Goal: Task Accomplishment & Management: Use online tool/utility

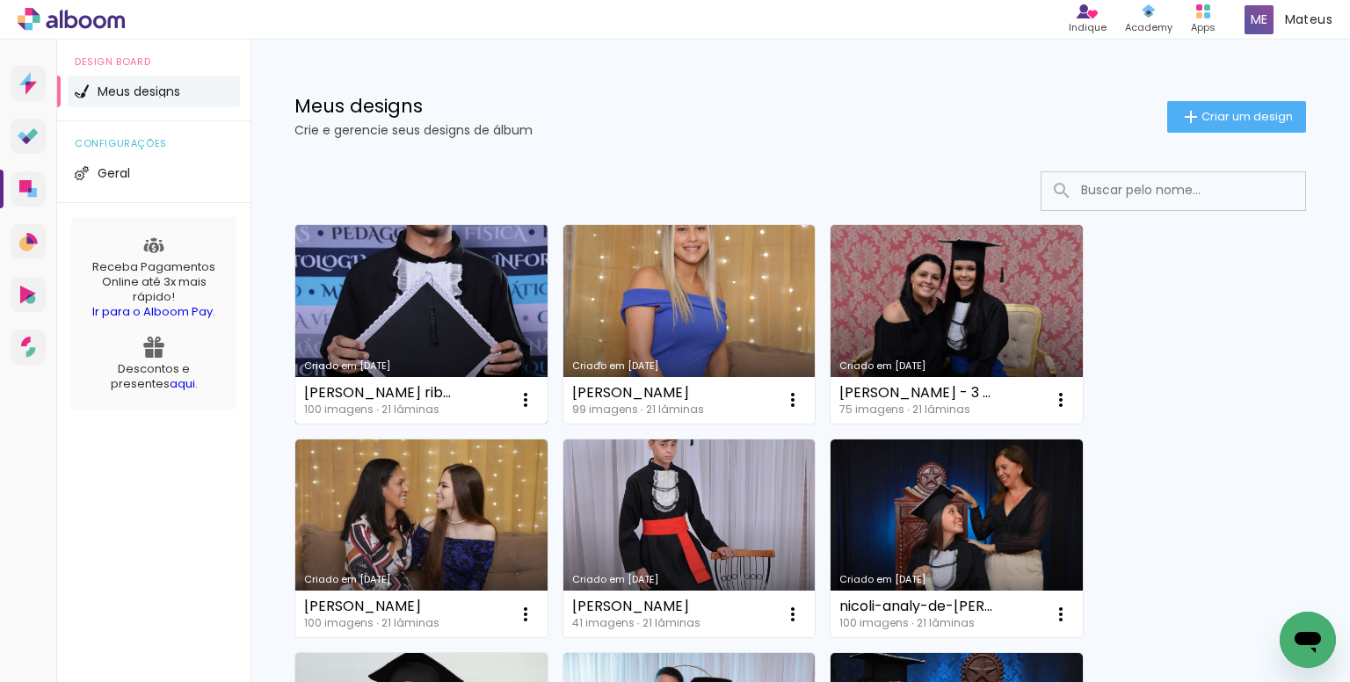
click at [422, 286] on link "Criado em [DATE]" at bounding box center [421, 324] width 252 height 199
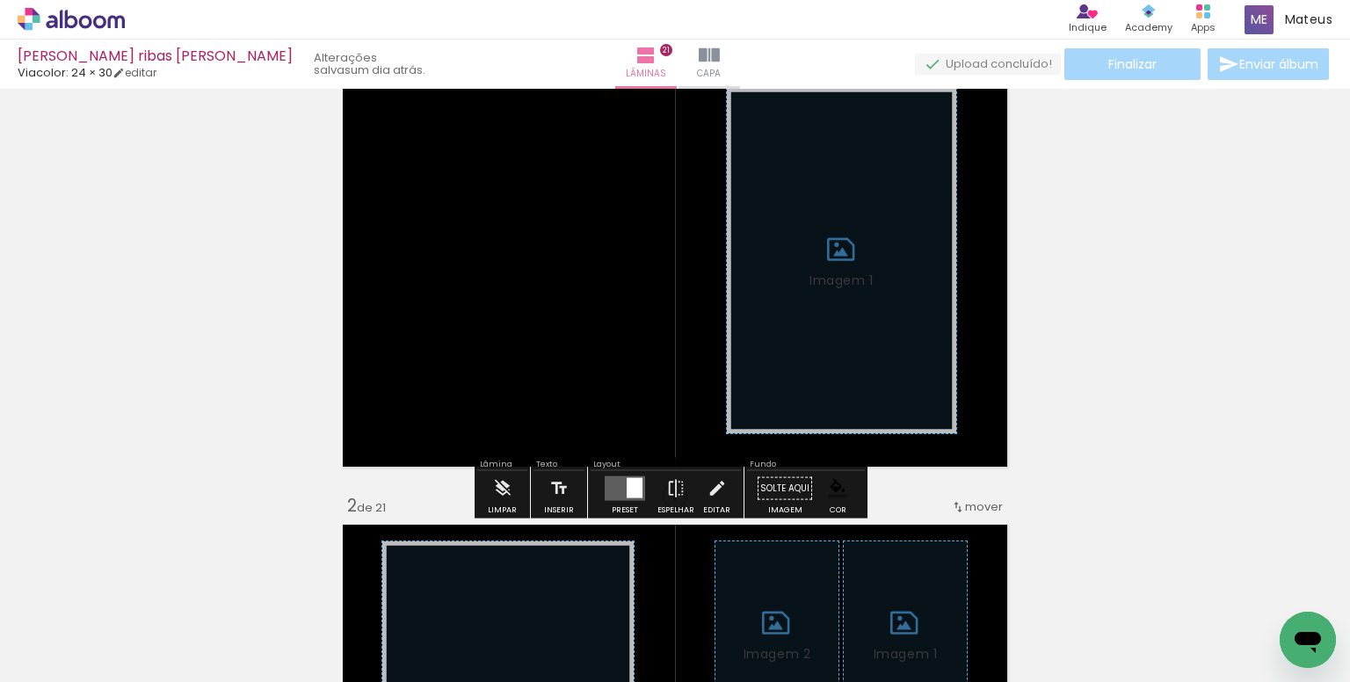
scroll to position [88, 0]
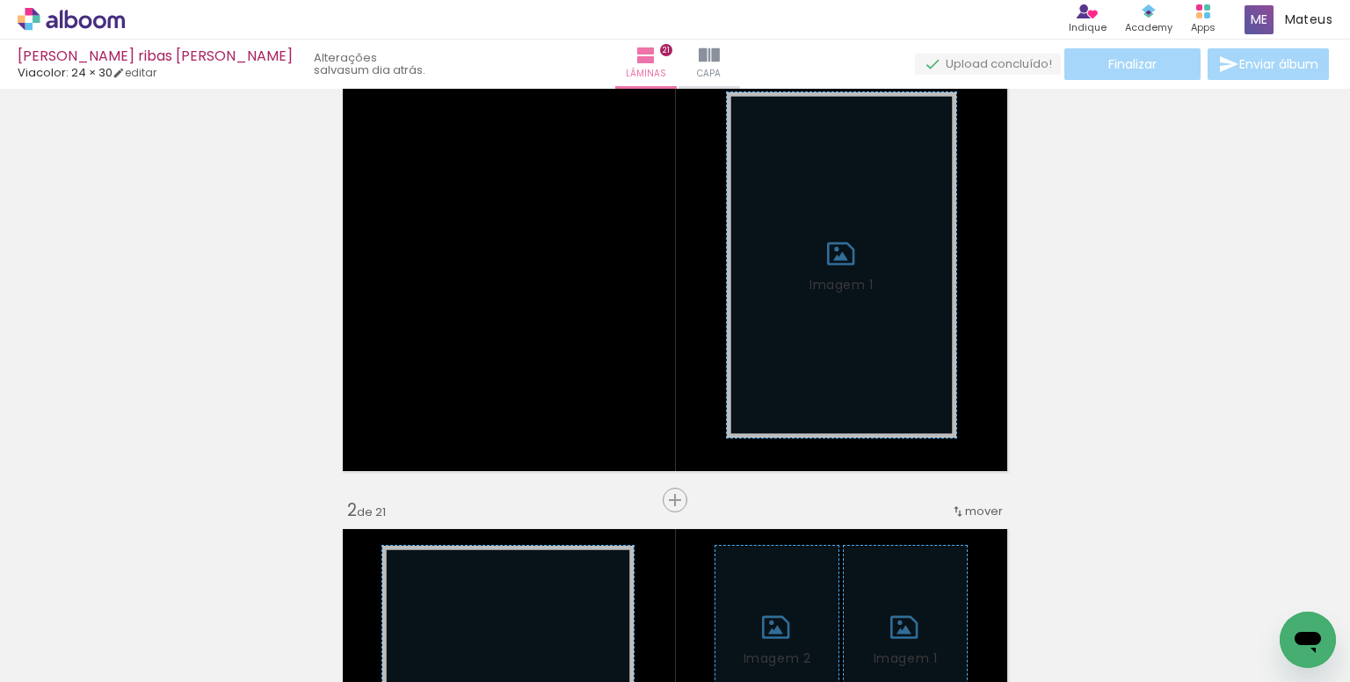
drag, startPoint x: 539, startPoint y: 588, endPoint x: 555, endPoint y: 592, distance: 17.3
click at [539, 588] on iron-icon at bounding box center [531, 587] width 18 height 18
click at [633, 582] on iron-icon at bounding box center [629, 587] width 18 height 18
click at [735, 583] on iron-icon at bounding box center [728, 587] width 18 height 18
click at [833, 584] on iron-icon at bounding box center [826, 587] width 18 height 18
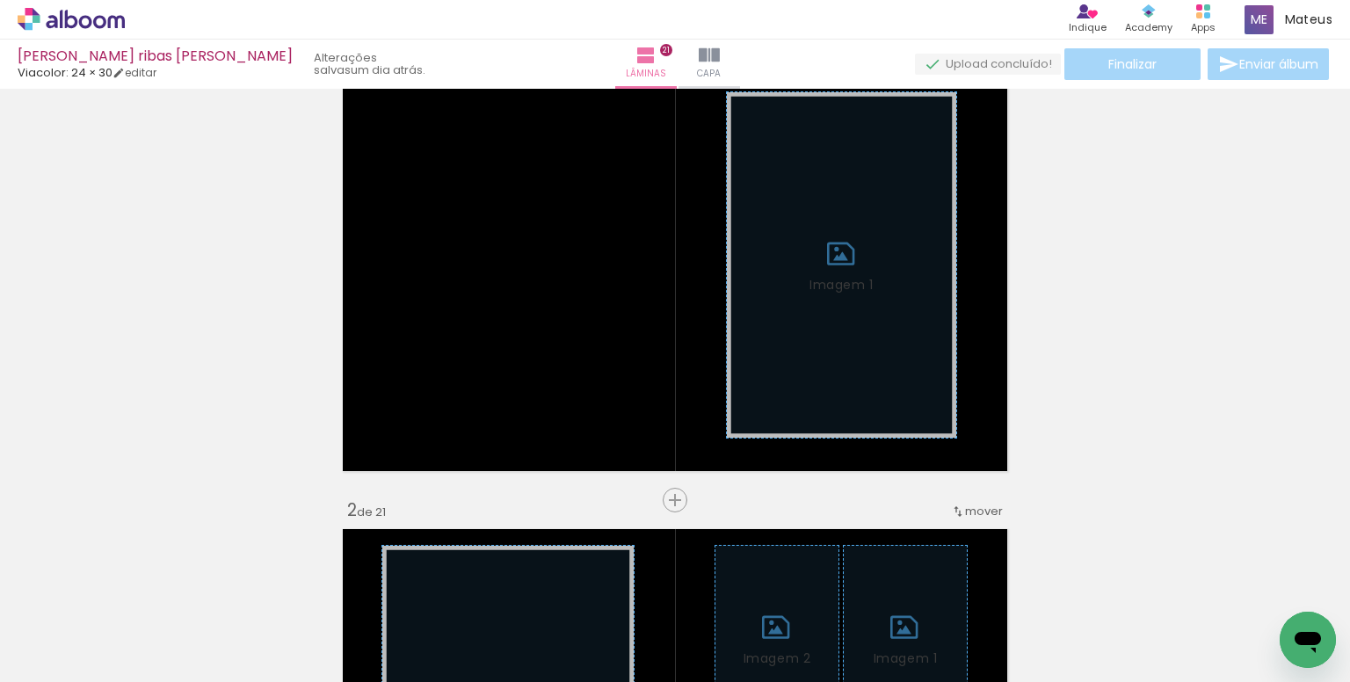
scroll to position [0, 1212]
click at [802, 584] on iron-icon at bounding box center [794, 587] width 18 height 18
click at [800, 584] on iron-icon at bounding box center [794, 587] width 18 height 18
click at [748, 584] on iron-icon at bounding box center [742, 587] width 18 height 18
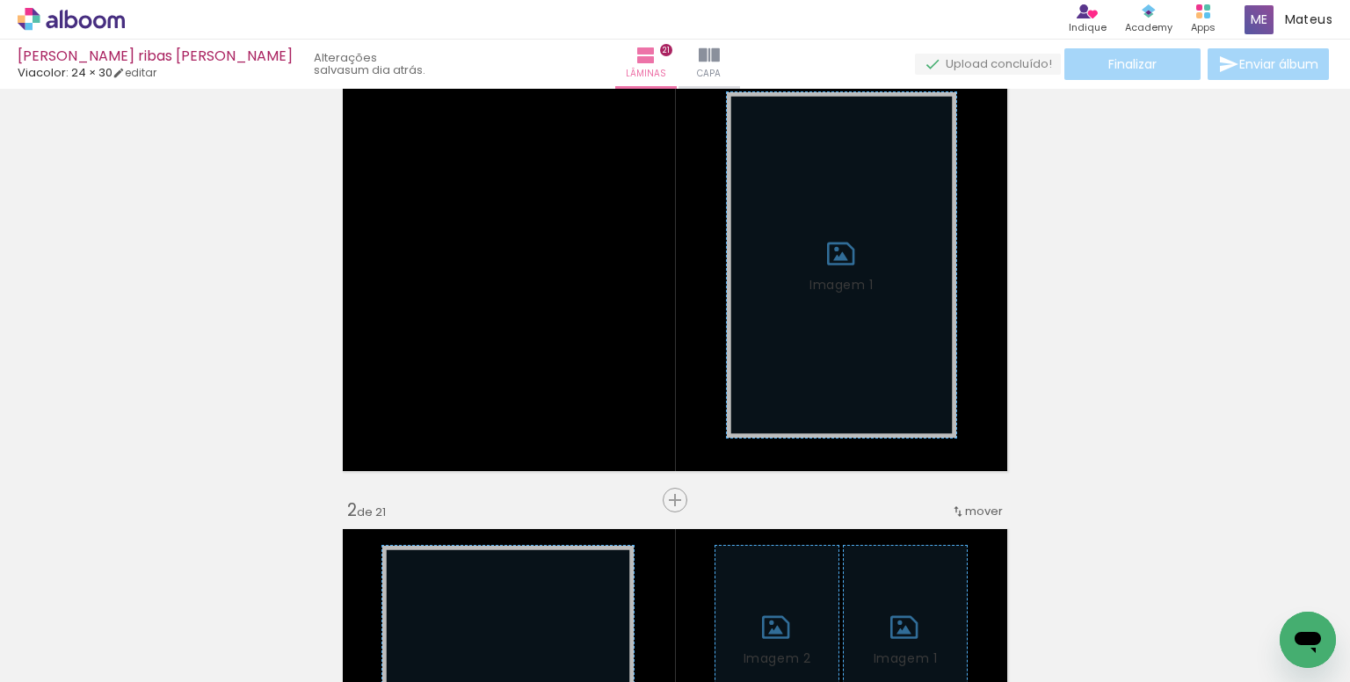
click at [937, 588] on iron-icon at bounding box center [936, 587] width 18 height 18
click at [897, 589] on iron-icon at bounding box center [893, 587] width 18 height 18
click at [820, 589] on iron-icon at bounding box center [817, 587] width 18 height 18
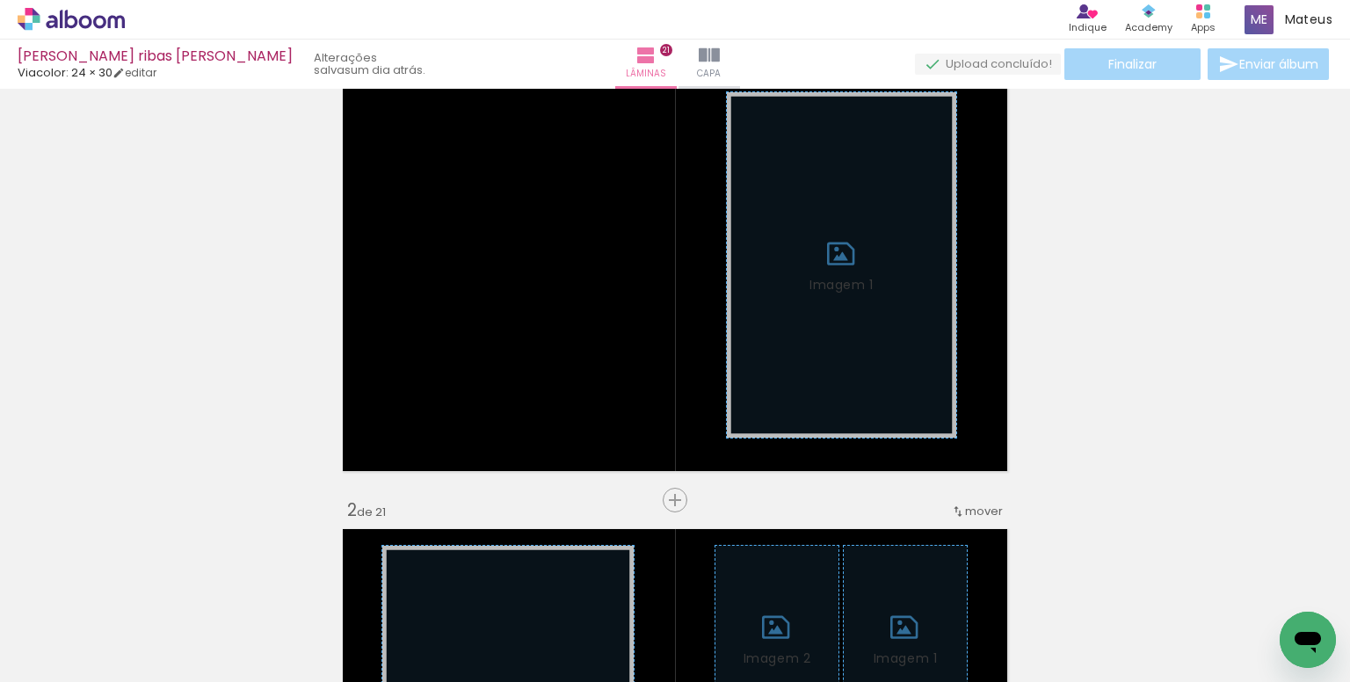
click at [720, 589] on iron-icon at bounding box center [717, 587] width 18 height 18
click at [699, 584] on iron-icon at bounding box center [696, 587] width 18 height 18
click at [843, 589] on iron-icon at bounding box center [841, 587] width 18 height 18
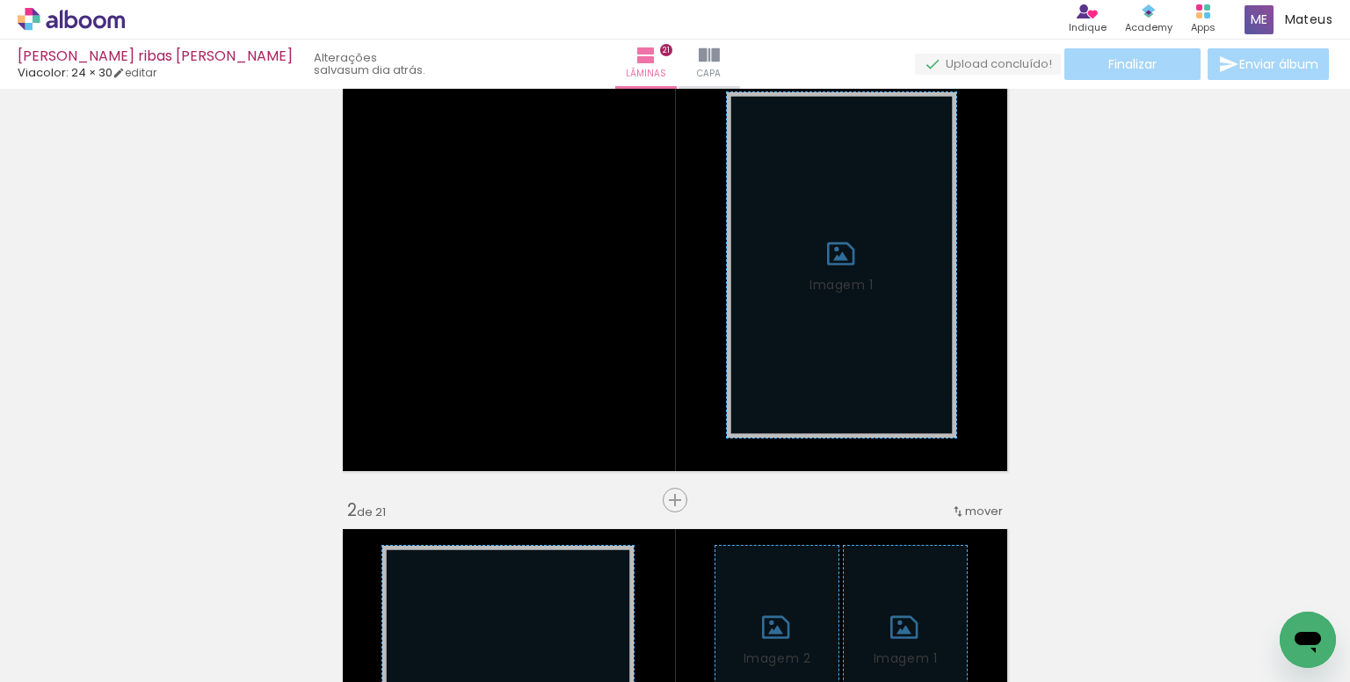
scroll to position [0, 5590]
click at [848, 590] on iron-icon at bounding box center [845, 587] width 18 height 18
click at [810, 588] on iron-icon at bounding box center [806, 587] width 18 height 18
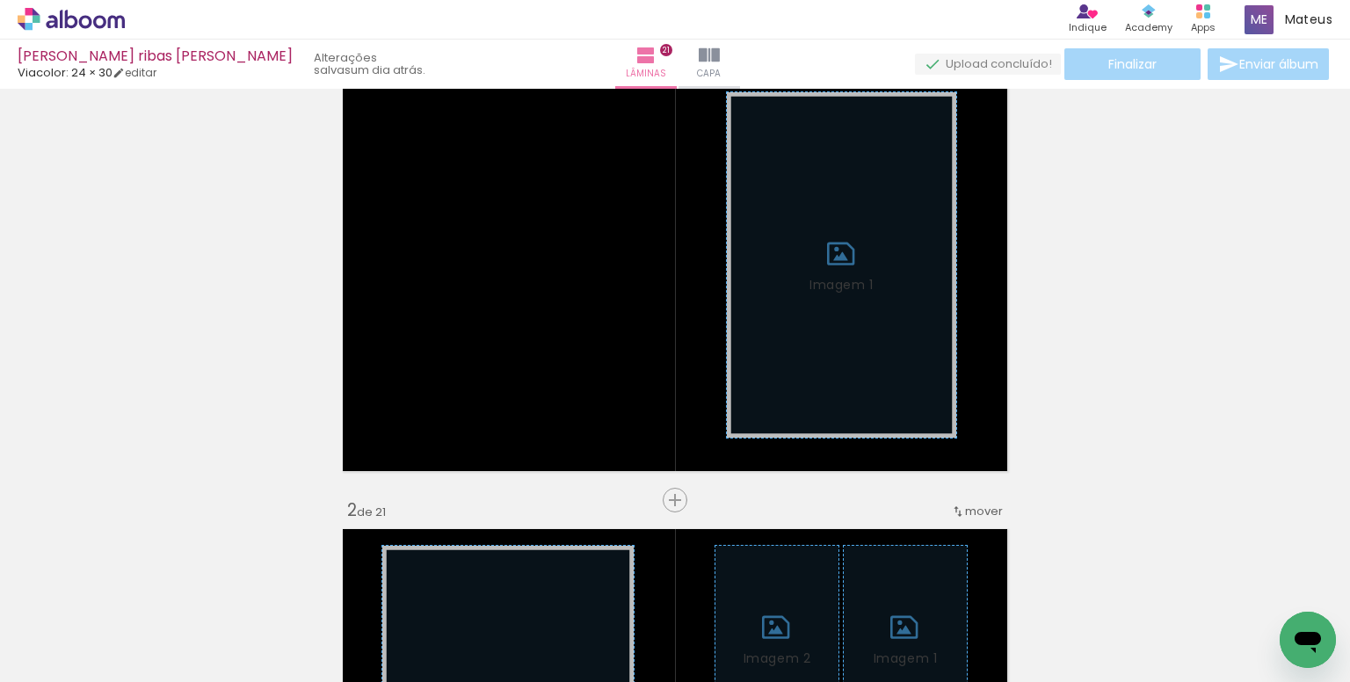
click at [73, 656] on span "Adicionar Fotos" at bounding box center [62, 657] width 53 height 19
click at [0, 0] on input "file" at bounding box center [0, 0] width 0 height 0
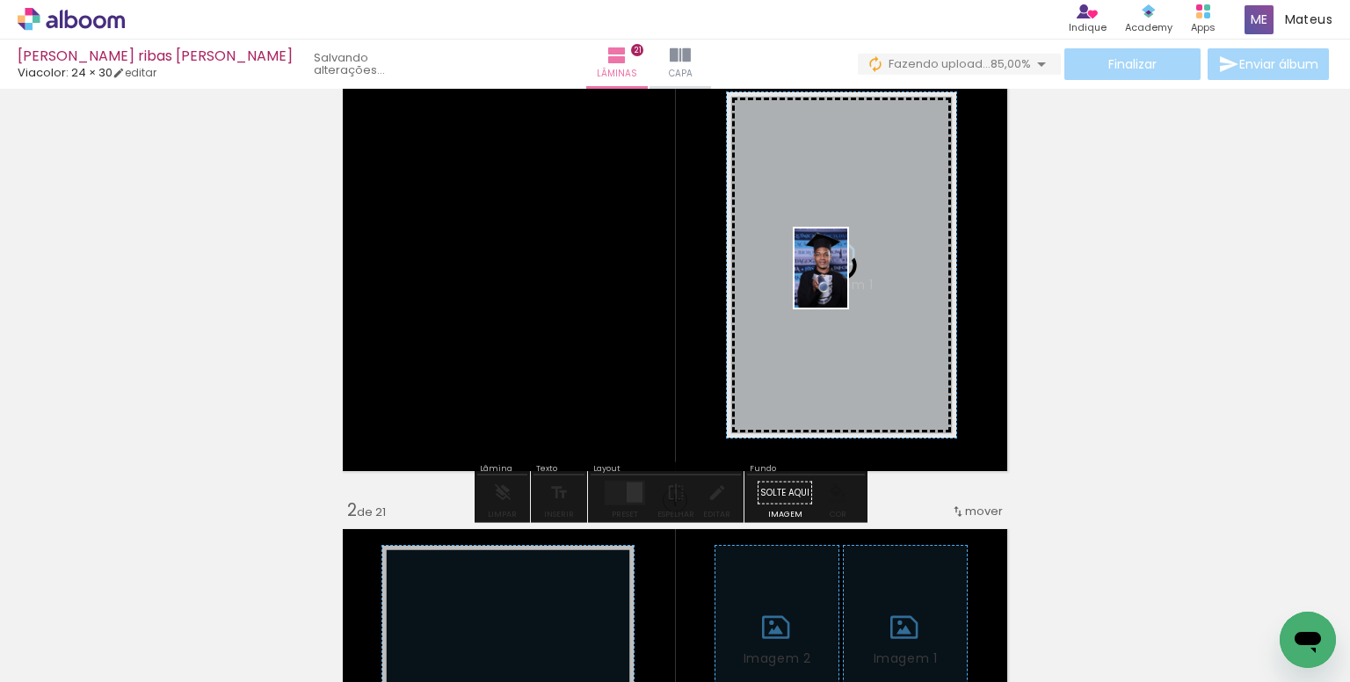
drag, startPoint x: 381, startPoint y: 619, endPoint x: 844, endPoint y: 282, distance: 572.9
click at [844, 282] on quentale-workspace at bounding box center [675, 341] width 1350 height 682
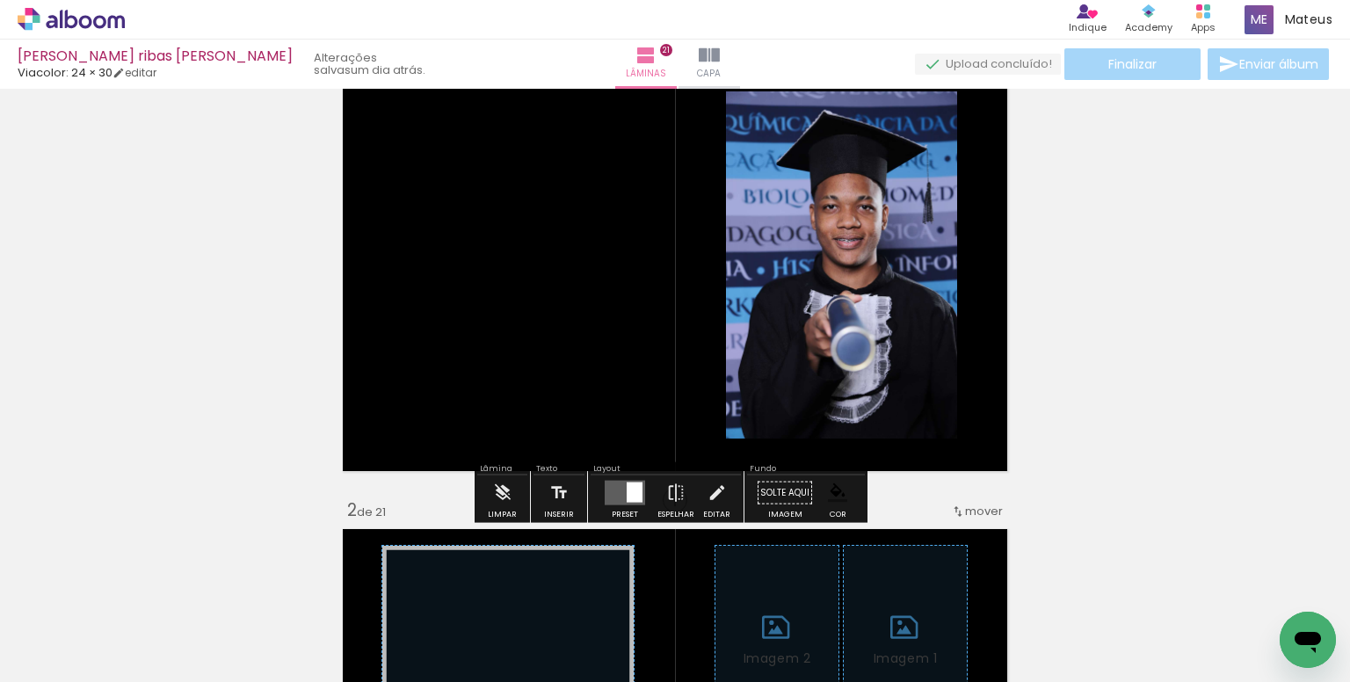
click at [905, 191] on paper-item at bounding box center [905, 188] width 32 height 12
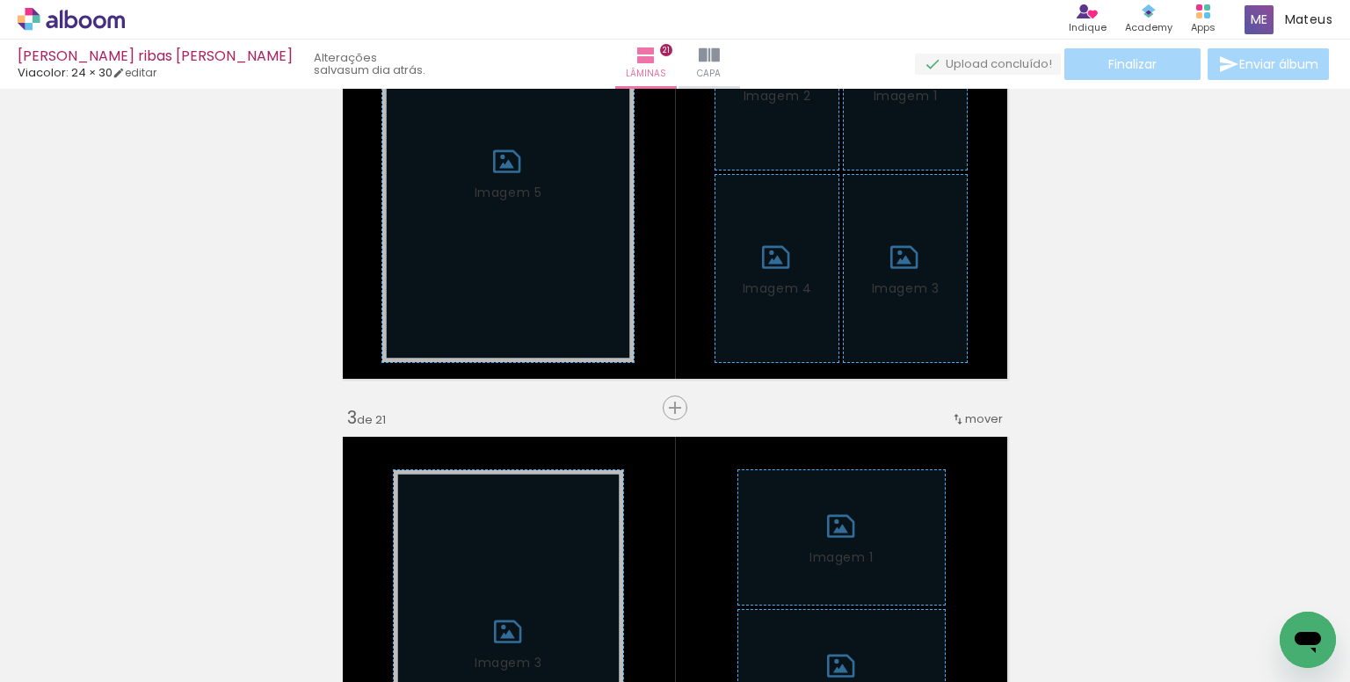
scroll to position [703, 0]
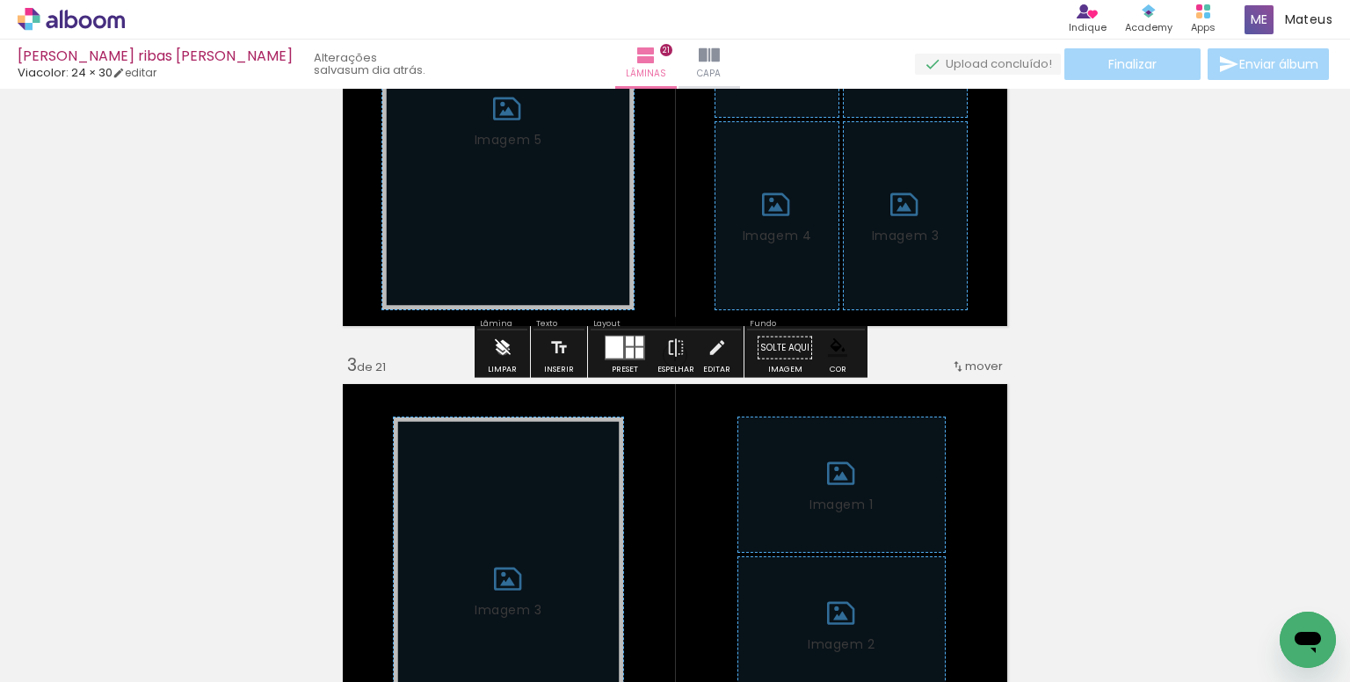
click at [502, 350] on iron-icon at bounding box center [502, 347] width 19 height 35
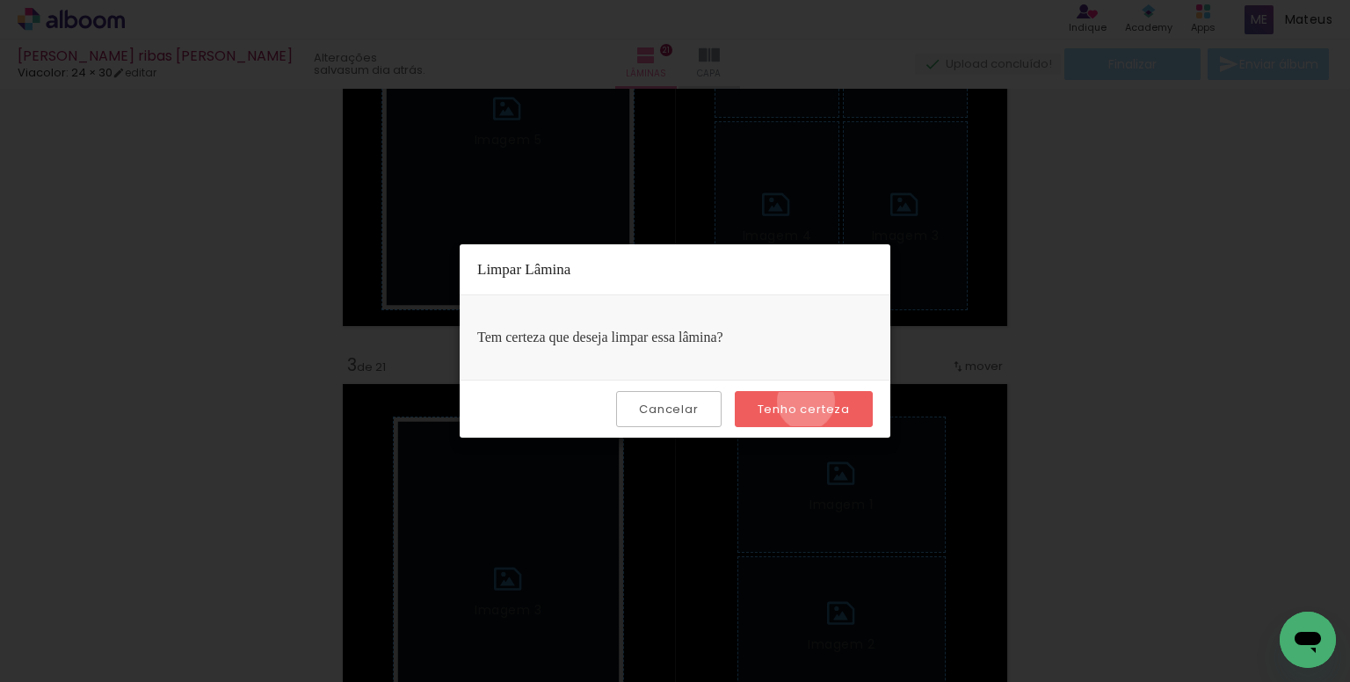
click at [0, 0] on slot "Tenho certeza" at bounding box center [0, 0] width 0 height 0
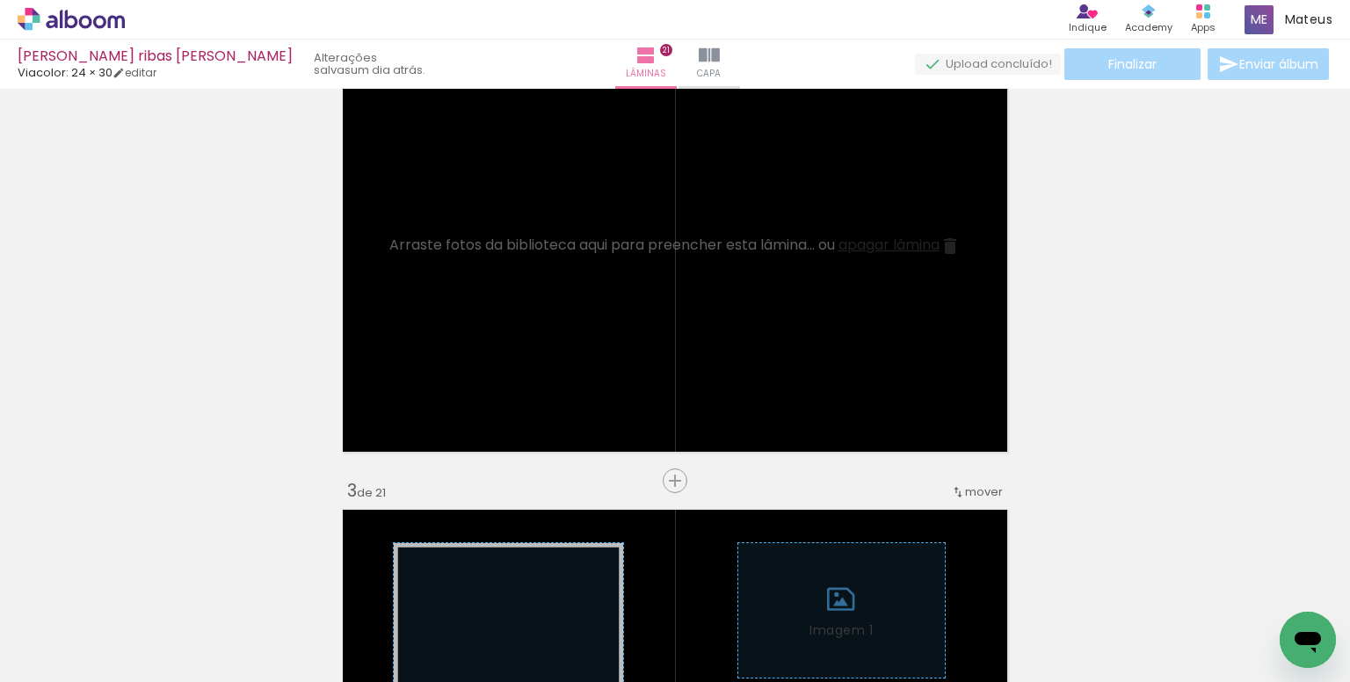
scroll to position [527, 0]
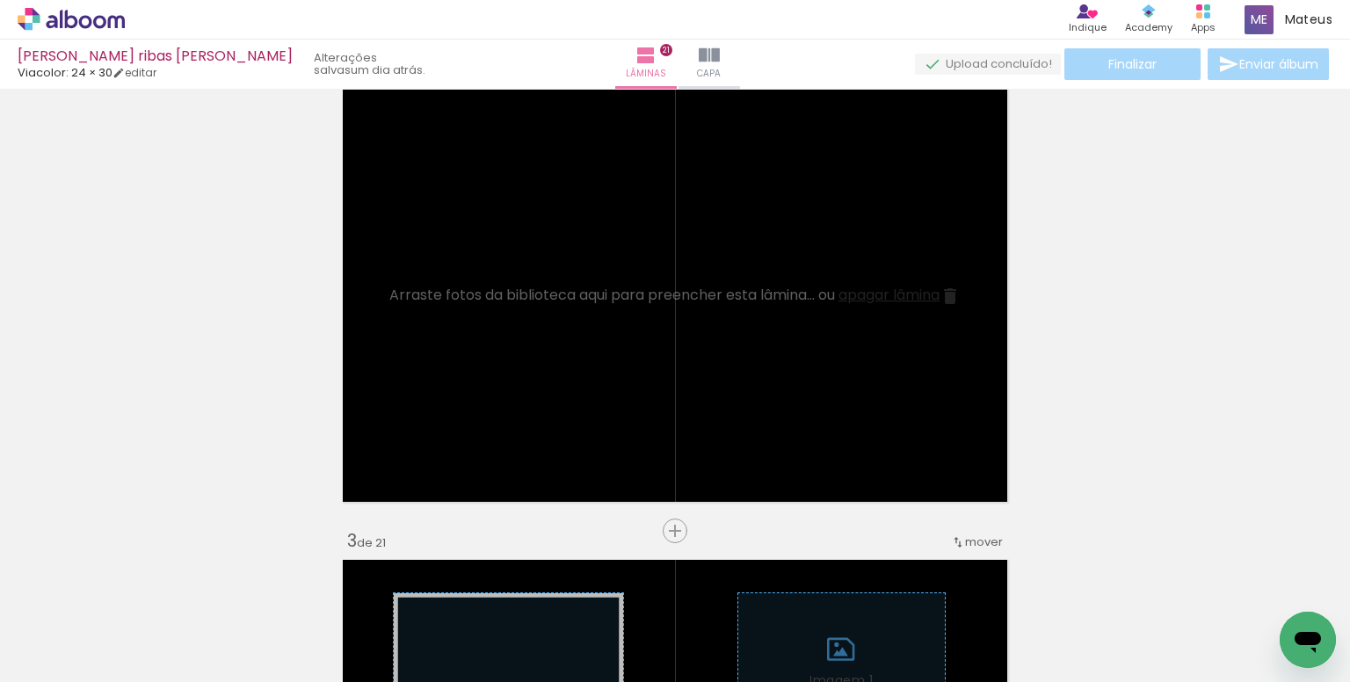
click at [74, 627] on input "Todas as fotos" at bounding box center [49, 628] width 67 height 15
click at [0, 0] on slot "Não utilizadas" at bounding box center [0, 0] width 0 height 0
type input "Não utilizadas"
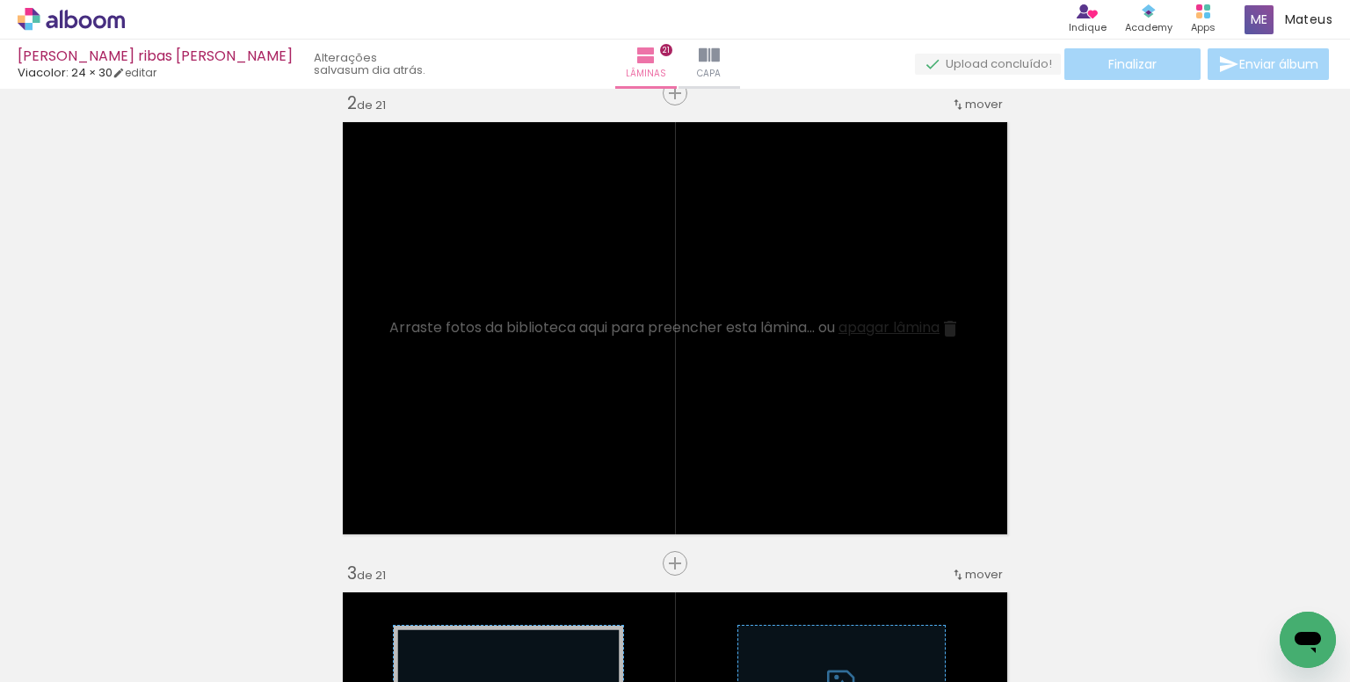
scroll to position [439, 0]
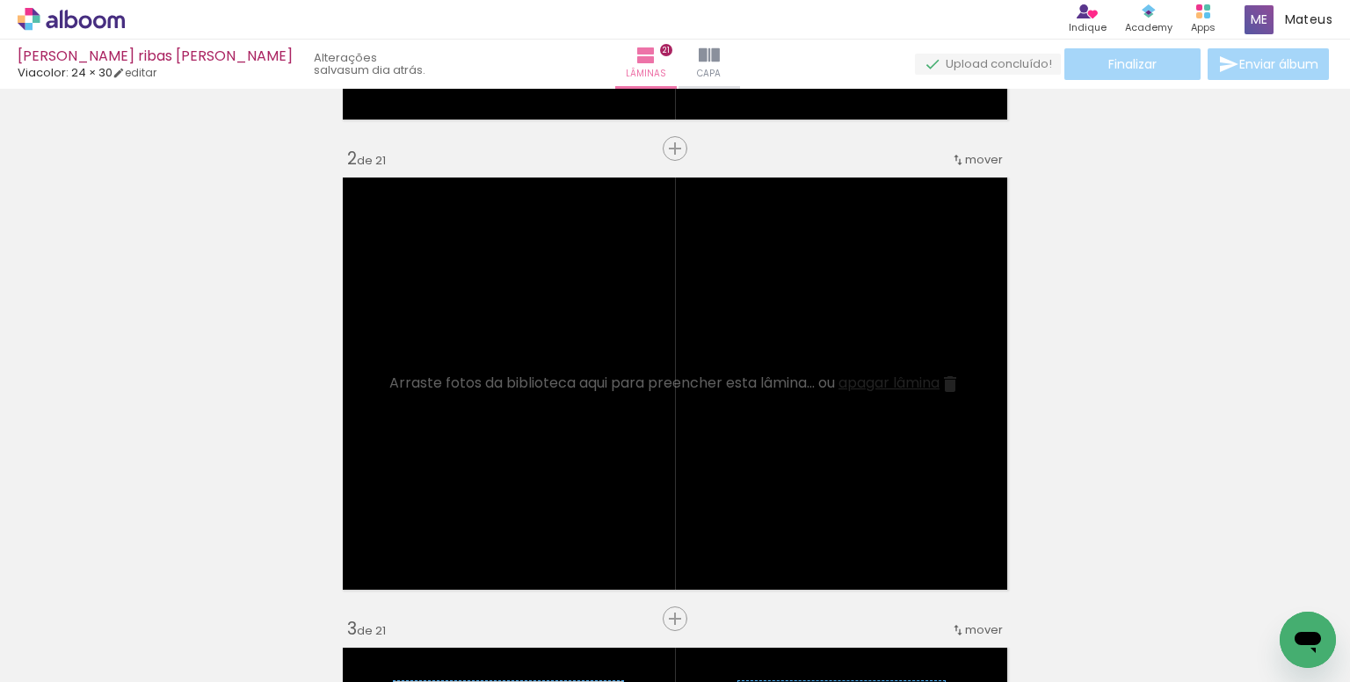
drag, startPoint x: 200, startPoint y: 609, endPoint x: 433, endPoint y: 520, distance: 249.2
click at [423, 499] on quentale-workspace at bounding box center [675, 341] width 1350 height 682
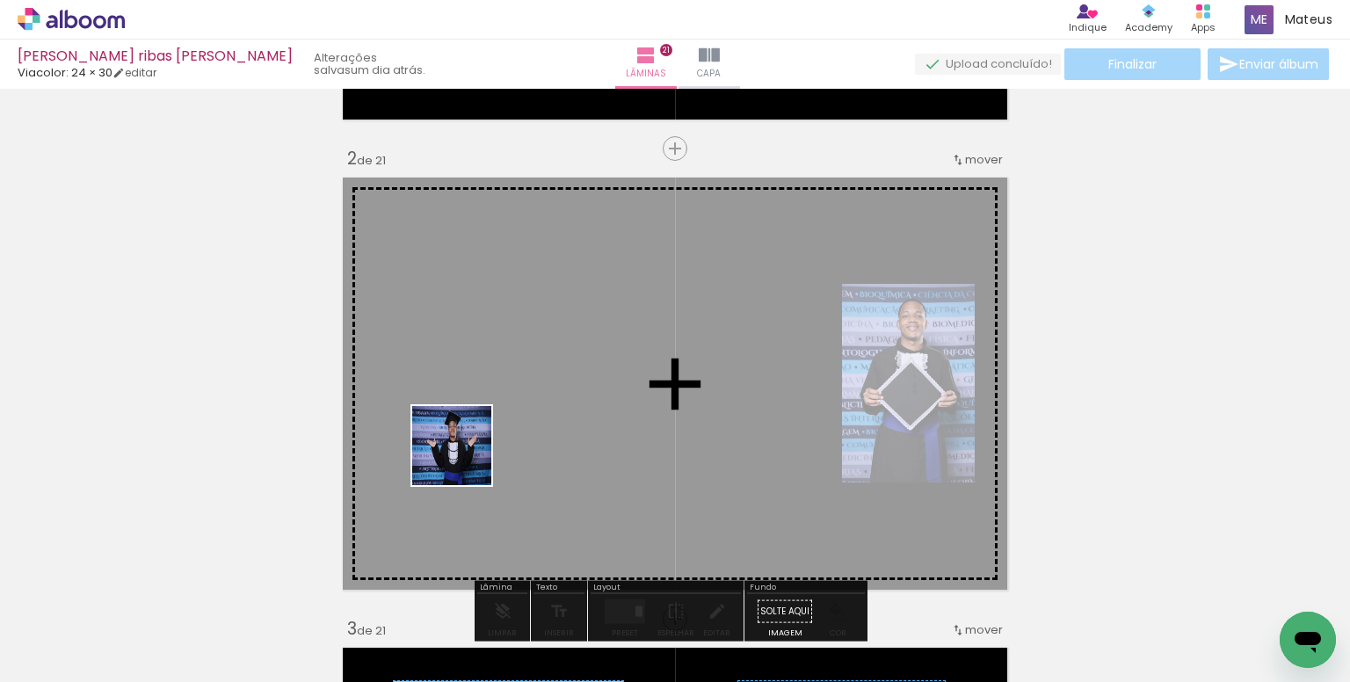
drag, startPoint x: 425, startPoint y: 545, endPoint x: 696, endPoint y: 530, distance: 271.0
click at [468, 462] on quentale-workspace at bounding box center [675, 341] width 1350 height 682
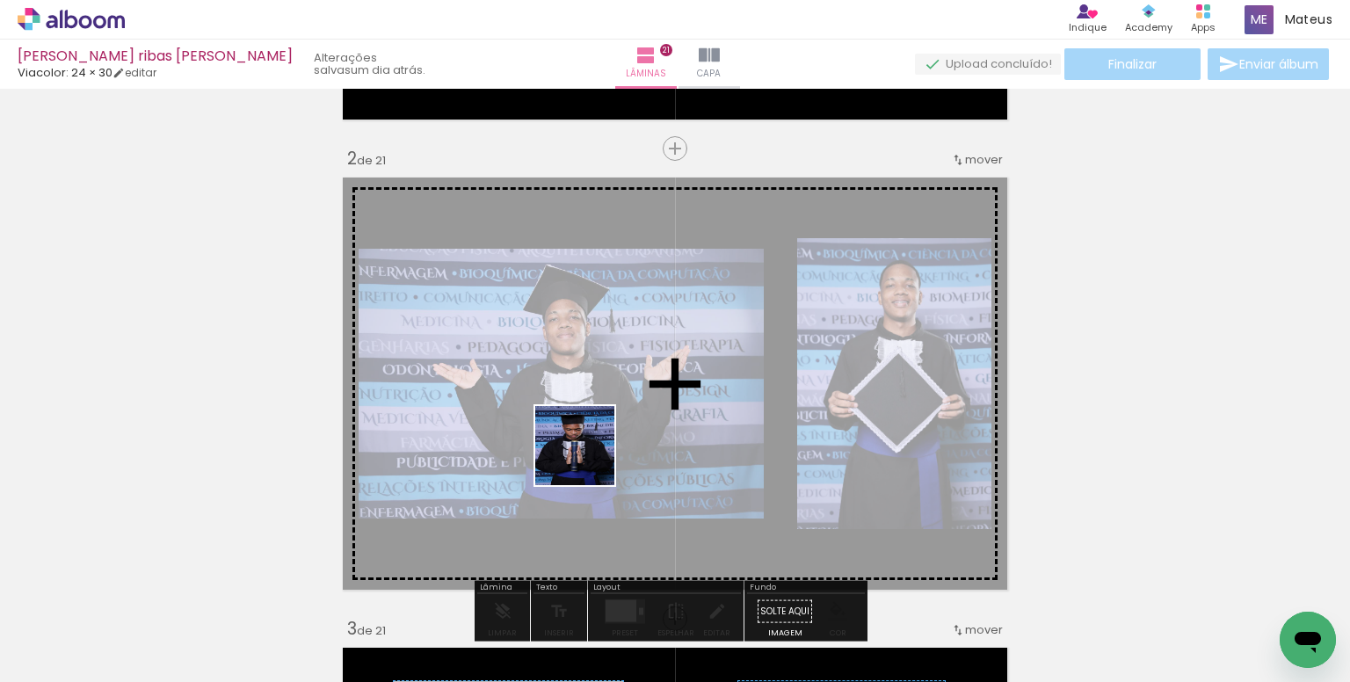
drag, startPoint x: 576, startPoint y: 615, endPoint x: 587, endPoint y: 458, distance: 157.6
click at [587, 458] on quentale-workspace at bounding box center [675, 341] width 1350 height 682
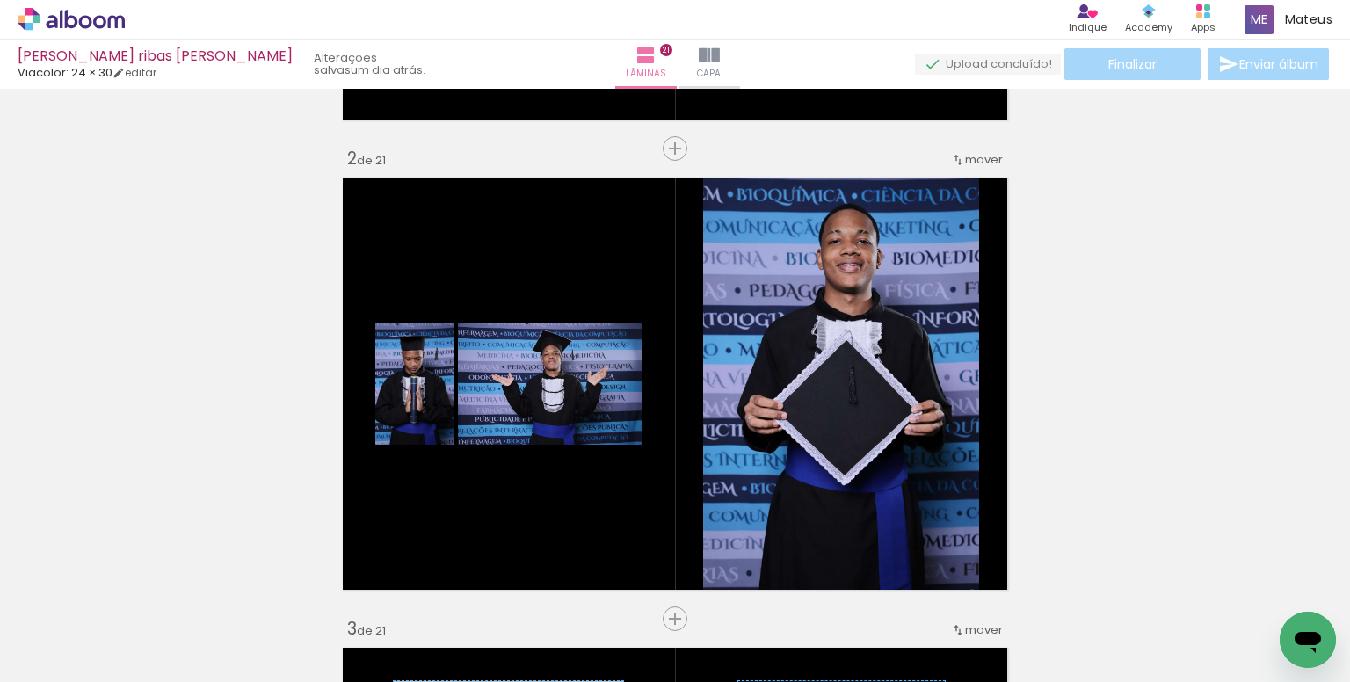
scroll to position [0, 854]
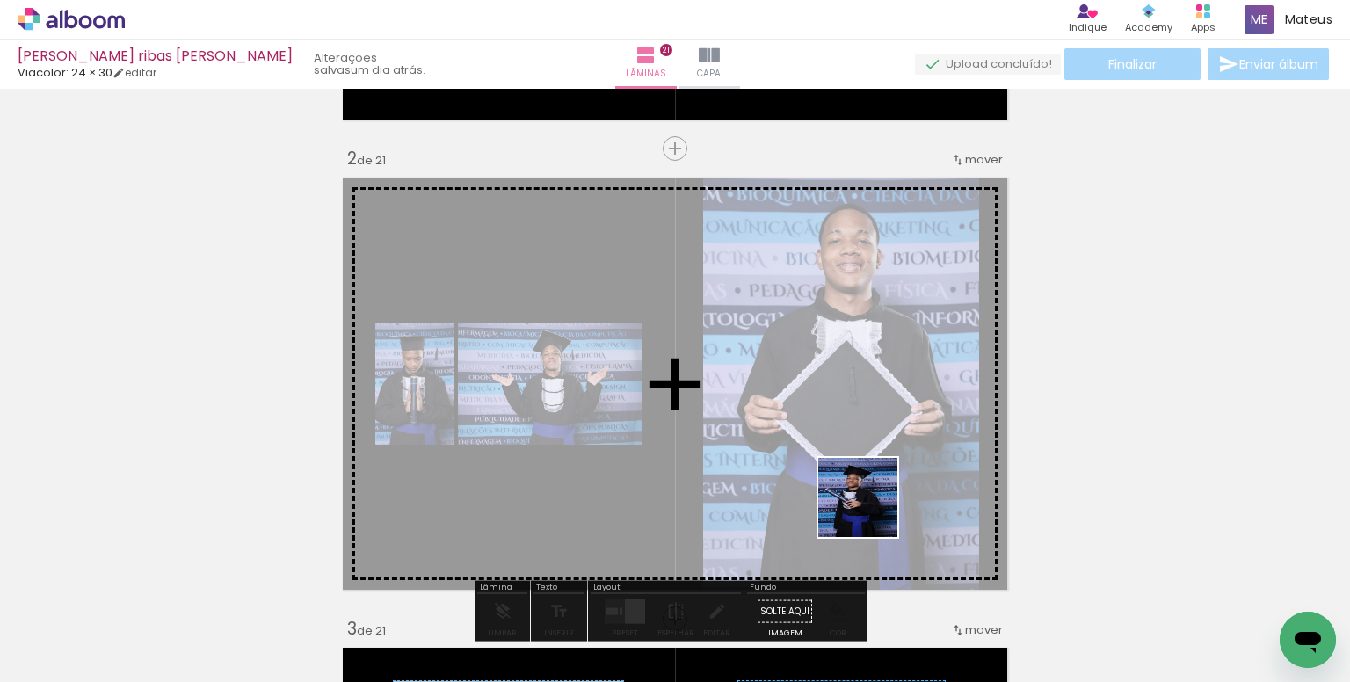
drag, startPoint x: 985, startPoint y: 640, endPoint x: 838, endPoint y: 487, distance: 211.9
click at [735, 387] on quentale-workspace at bounding box center [675, 341] width 1350 height 682
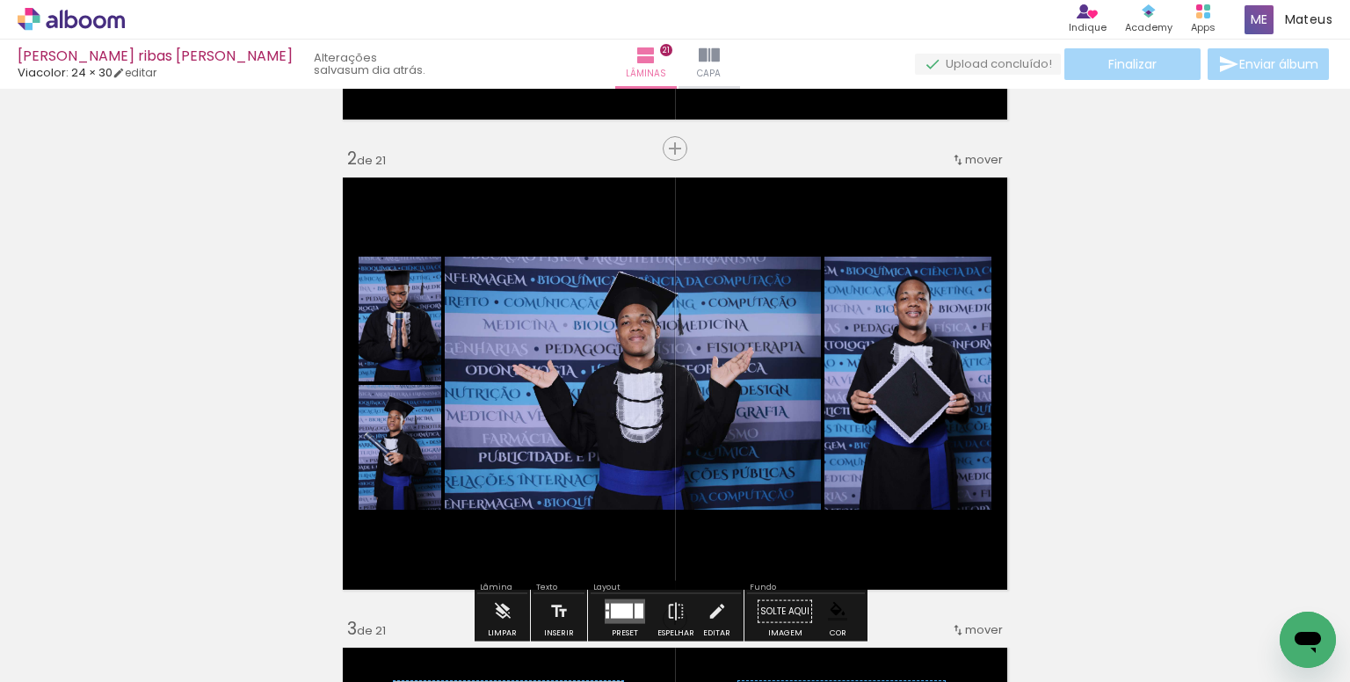
scroll to position [0, 1648]
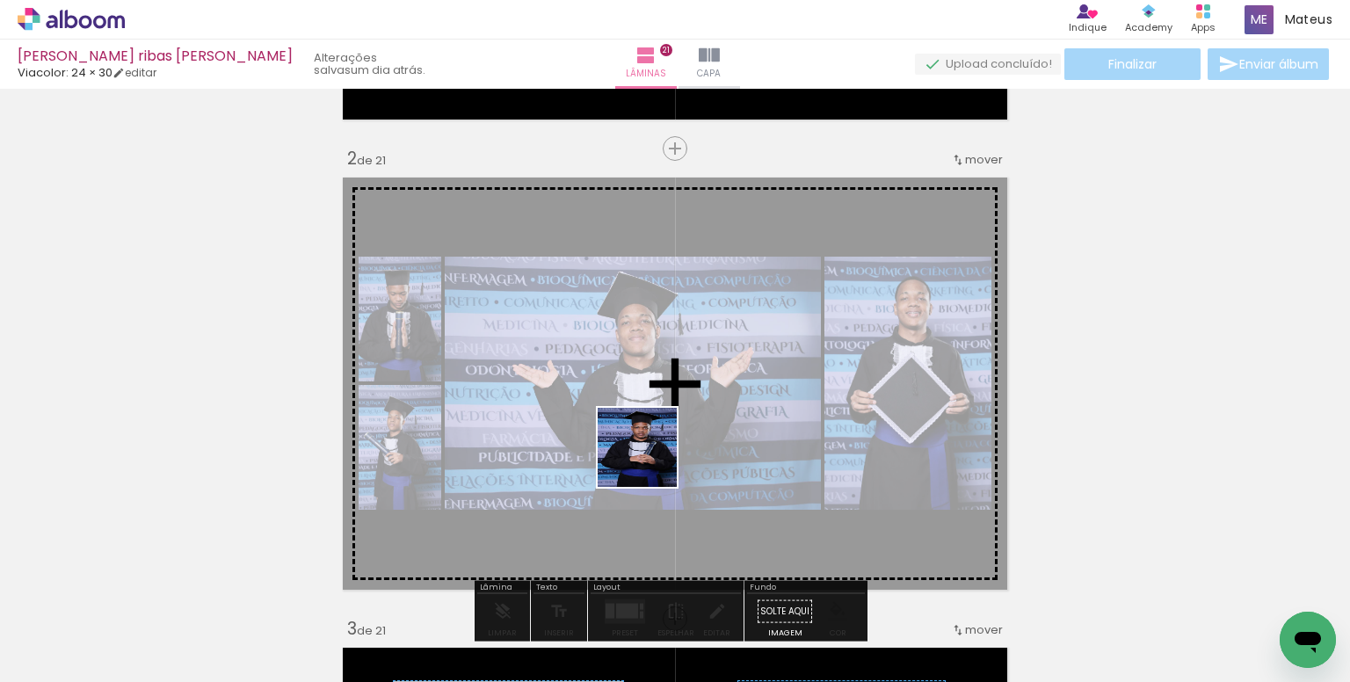
drag, startPoint x: 598, startPoint y: 629, endPoint x: 655, endPoint y: 463, distance: 175.3
click at [643, 459] on quentale-workspace at bounding box center [675, 341] width 1350 height 682
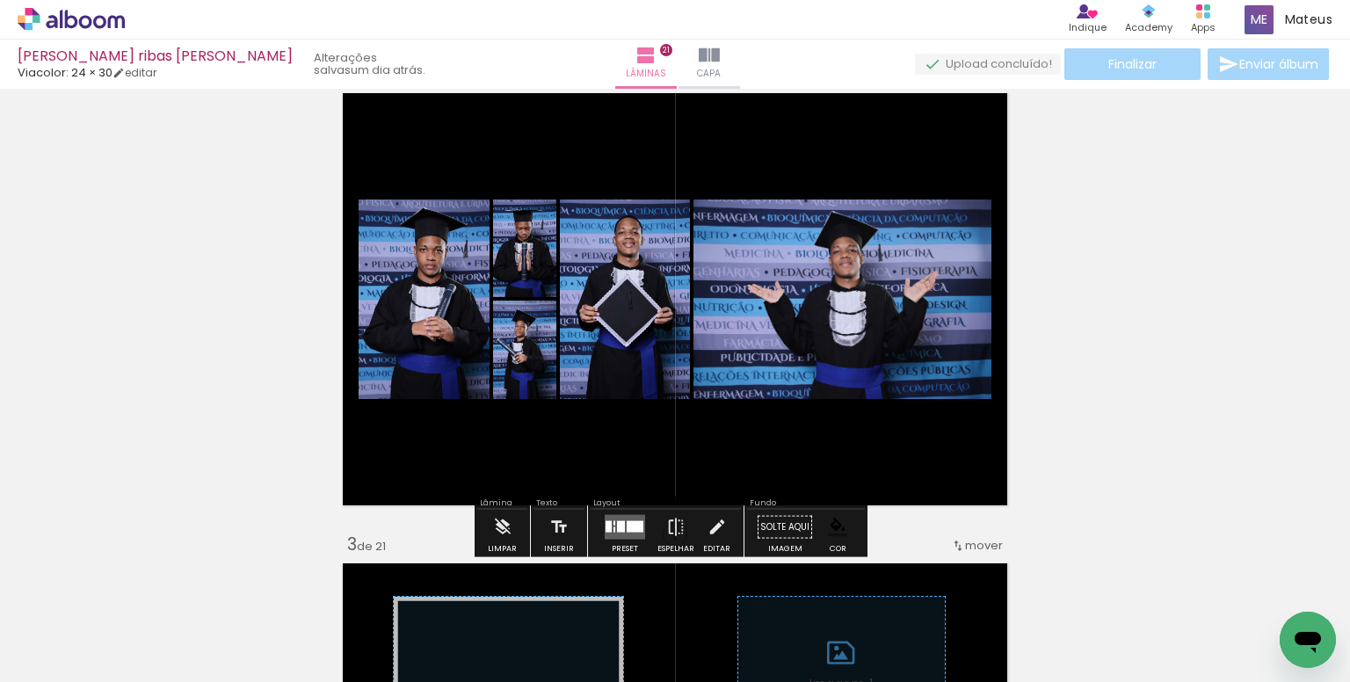
scroll to position [527, 0]
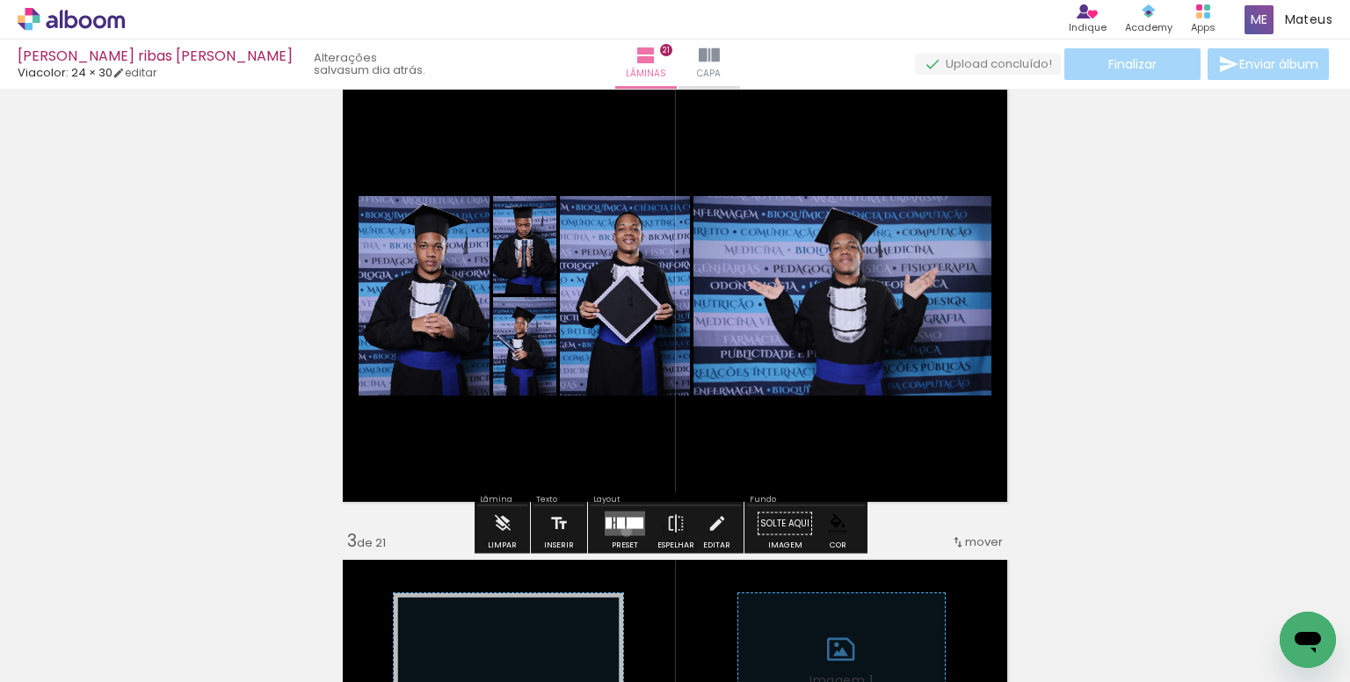
click at [622, 531] on quentale-layouter at bounding box center [624, 523] width 40 height 25
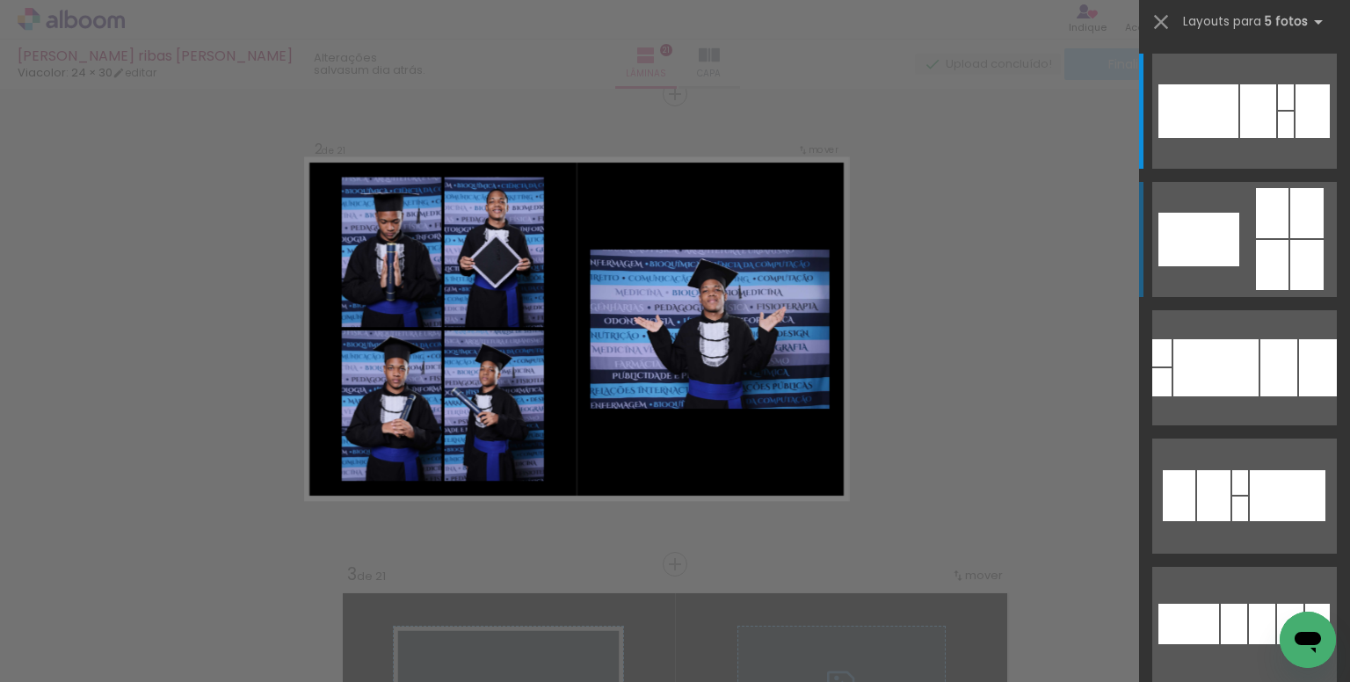
scroll to position [492, 0]
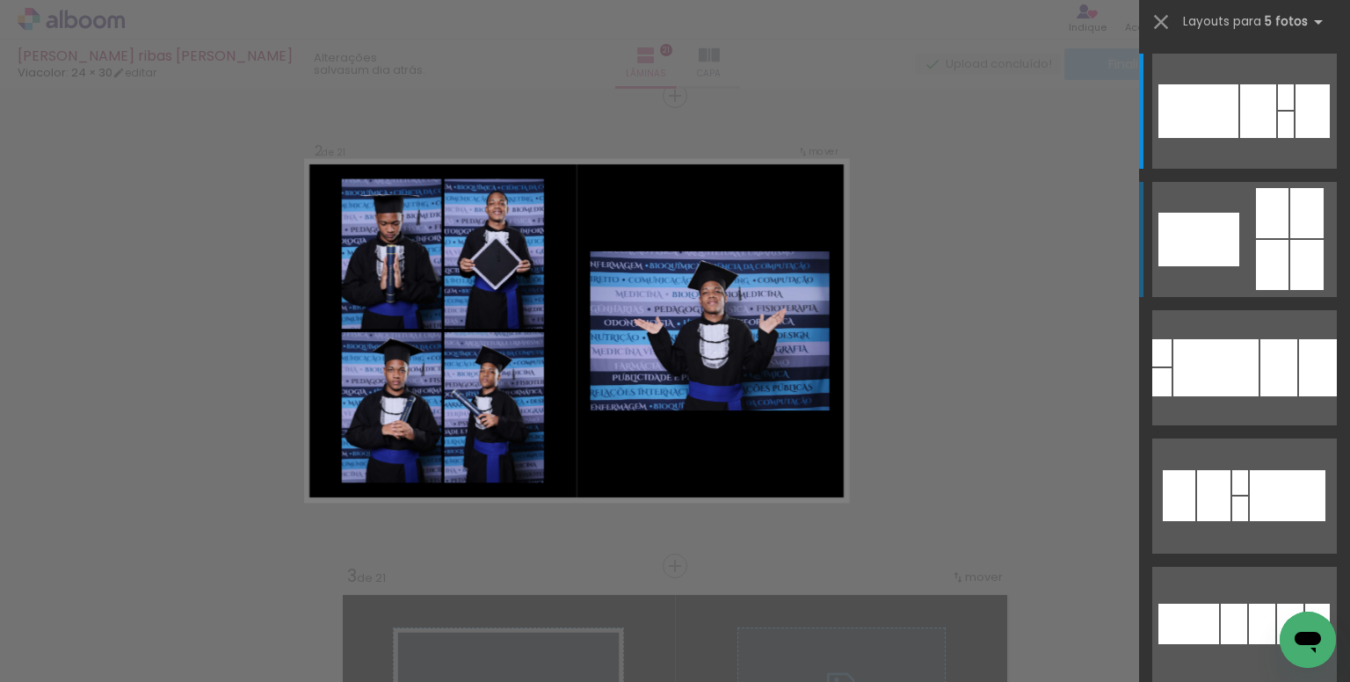
click at [1248, 255] on quentale-layouter at bounding box center [1244, 239] width 185 height 115
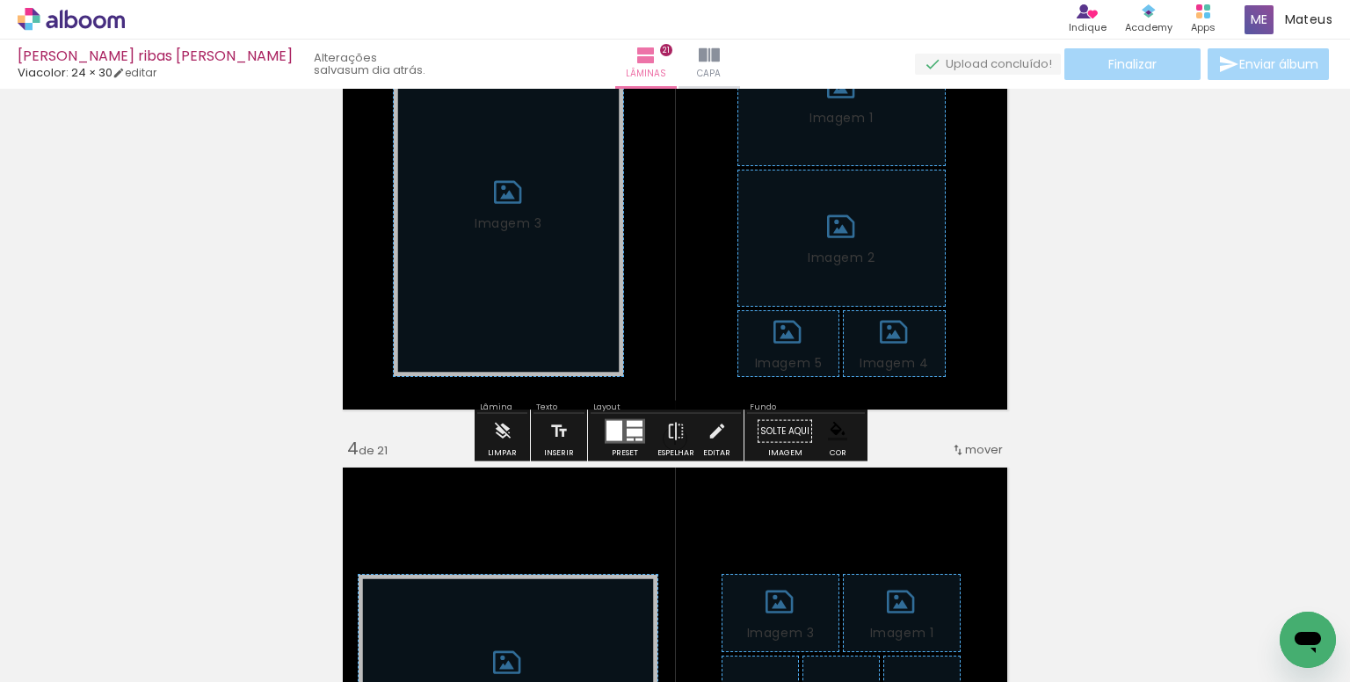
scroll to position [1107, 0]
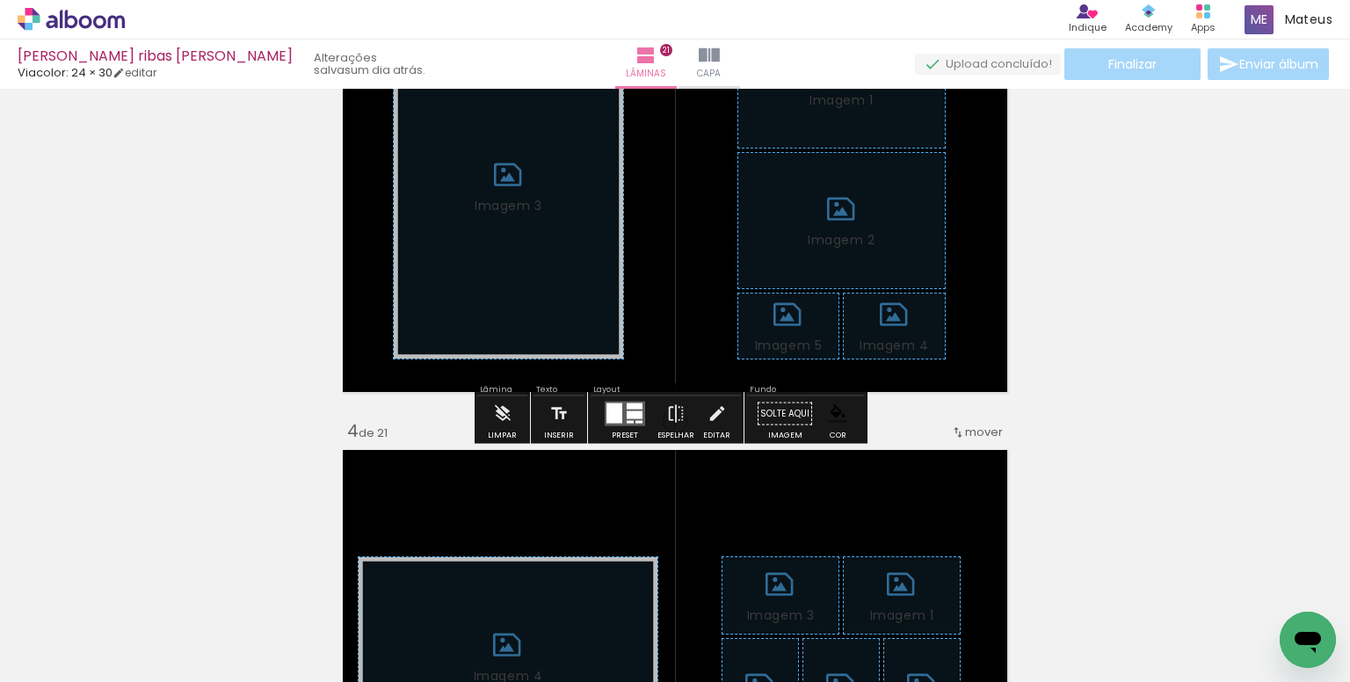
click at [514, 416] on paper-button "Limpar" at bounding box center [502, 418] width 38 height 45
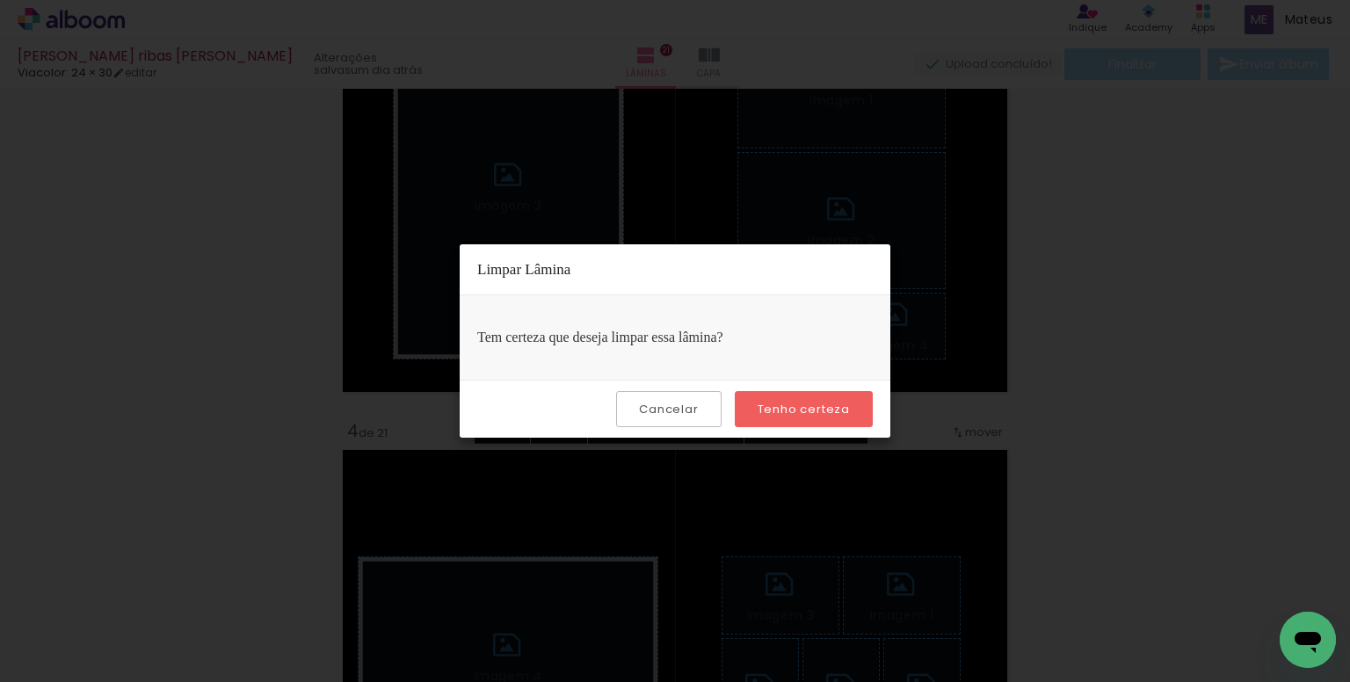
click at [0, 0] on slot "Tenho certeza" at bounding box center [0, 0] width 0 height 0
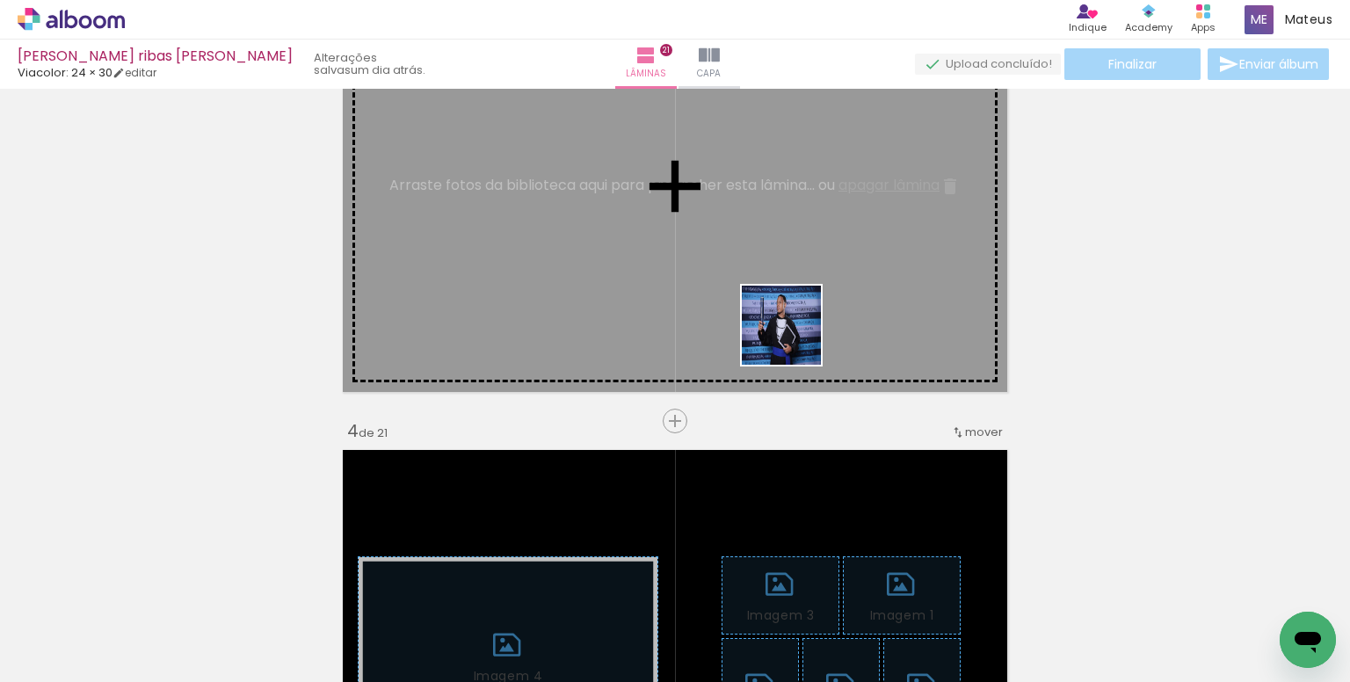
drag, startPoint x: 860, startPoint y: 427, endPoint x: 1014, endPoint y: 481, distance: 162.8
click at [793, 338] on quentale-workspace at bounding box center [675, 341] width 1350 height 682
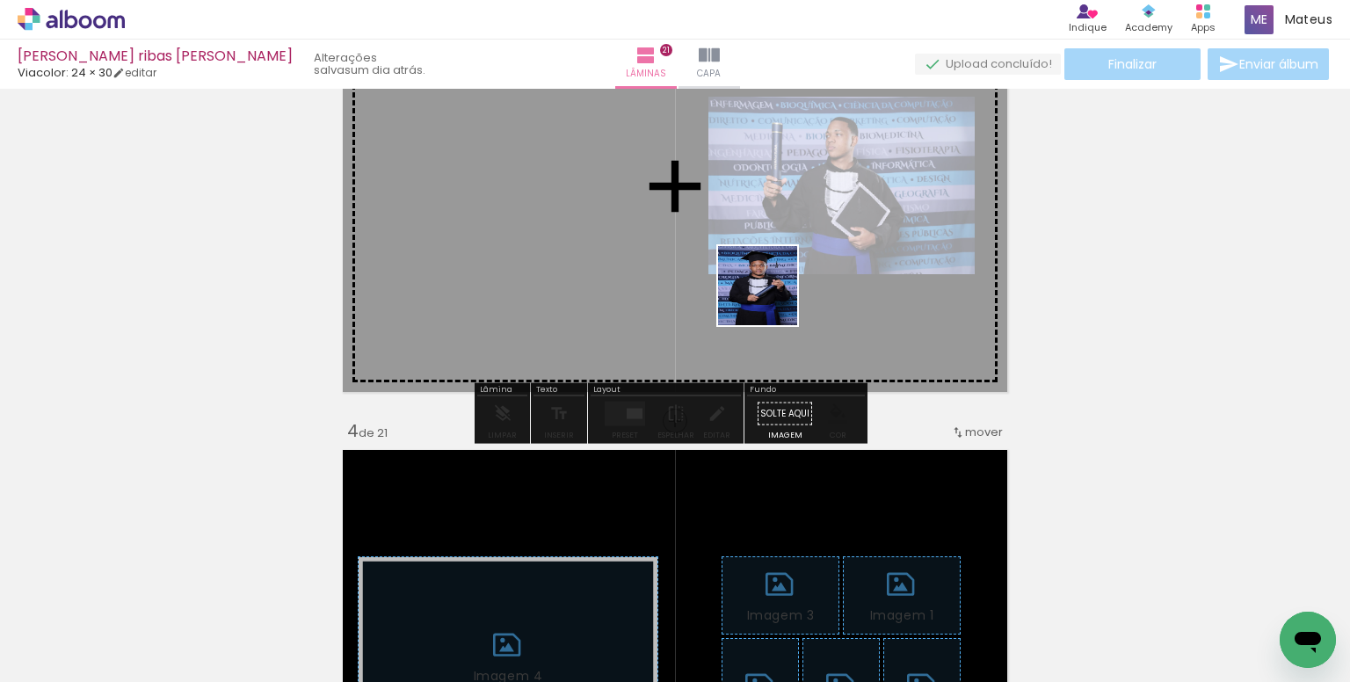
drag, startPoint x: 1002, startPoint y: 616, endPoint x: 974, endPoint y: 553, distance: 69.2
click at [766, 293] on quentale-workspace at bounding box center [675, 341] width 1350 height 682
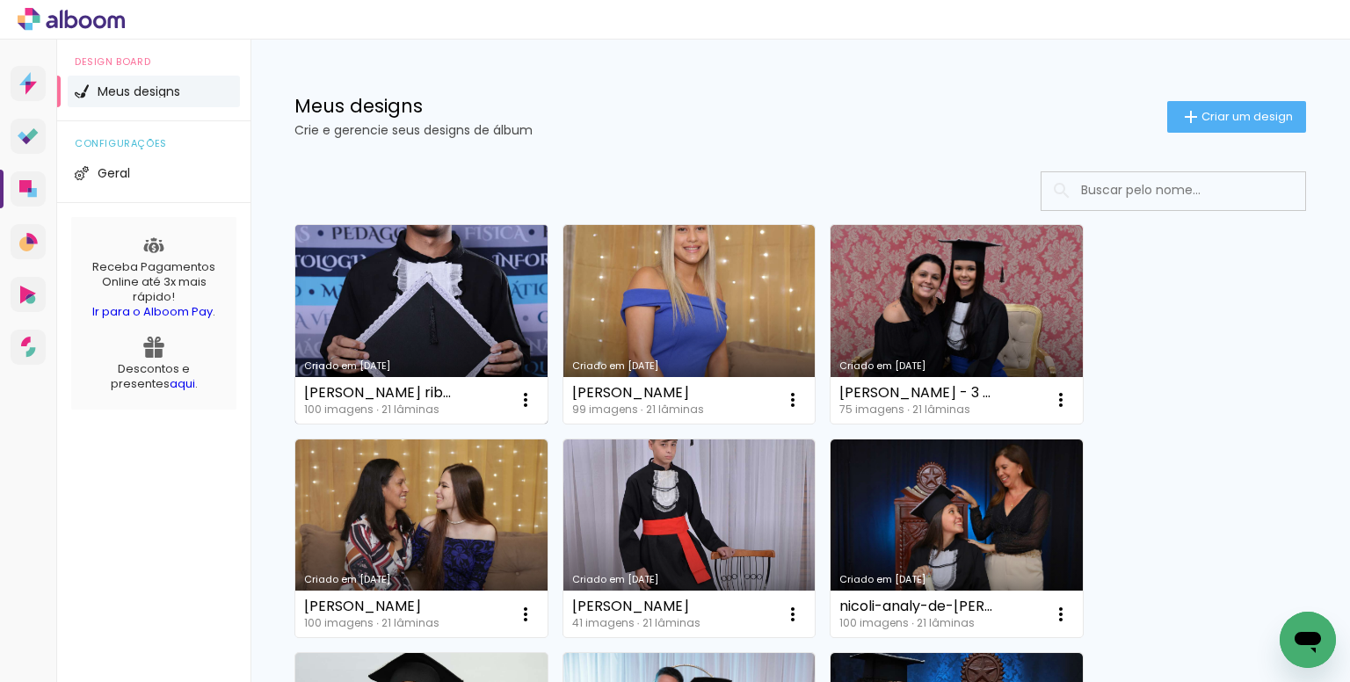
click at [442, 284] on link "Criado em [DATE]" at bounding box center [421, 324] width 252 height 199
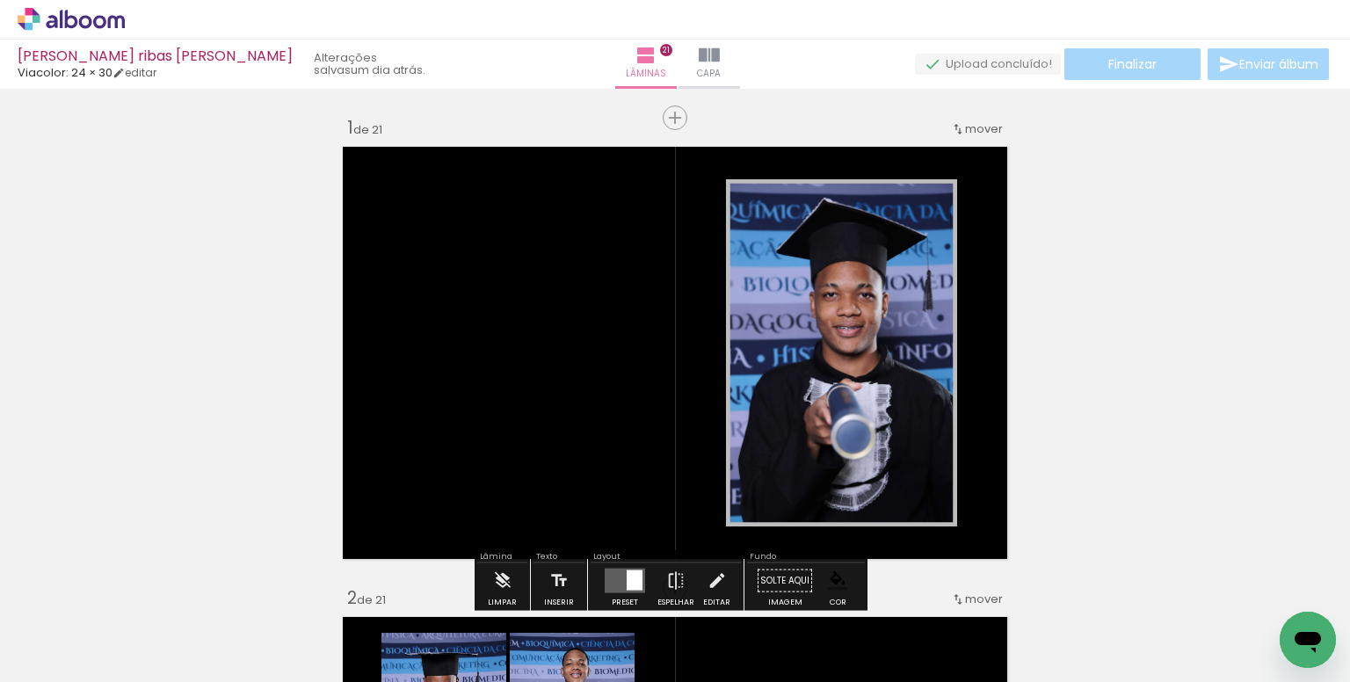
click at [90, 630] on iron-icon at bounding box center [90, 629] width 14 height 14
click at [0, 0] on slot "Não utilizadas" at bounding box center [0, 0] width 0 height 0
type input "Não utilizadas"
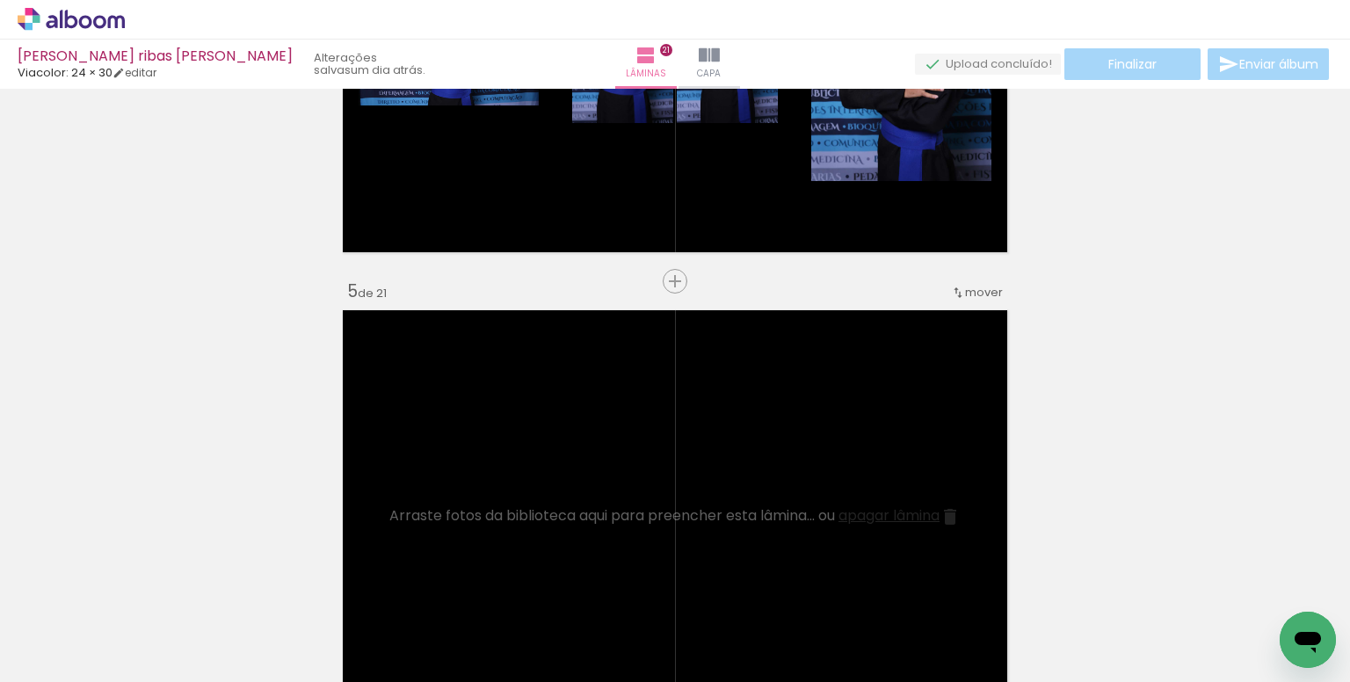
scroll to position [1757, 0]
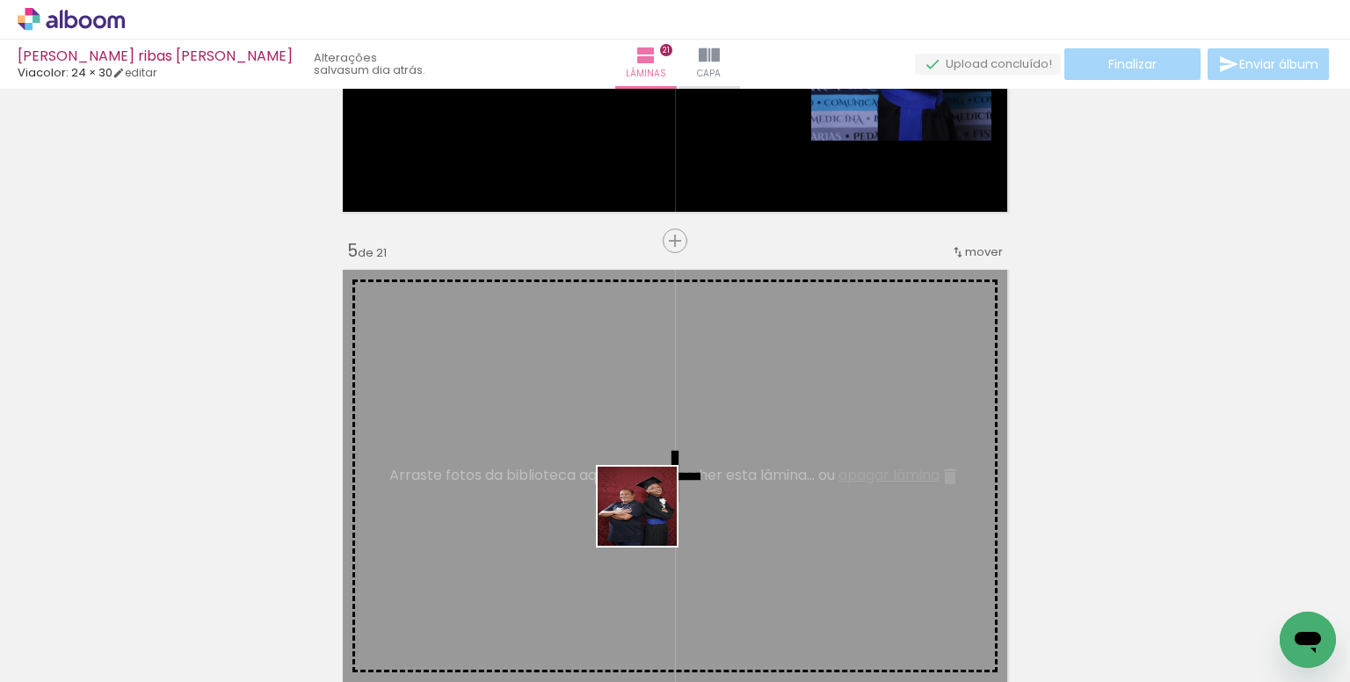
drag, startPoint x: 665, startPoint y: 615, endPoint x: 625, endPoint y: 460, distance: 160.7
click at [628, 461] on quentale-workspace at bounding box center [675, 341] width 1350 height 682
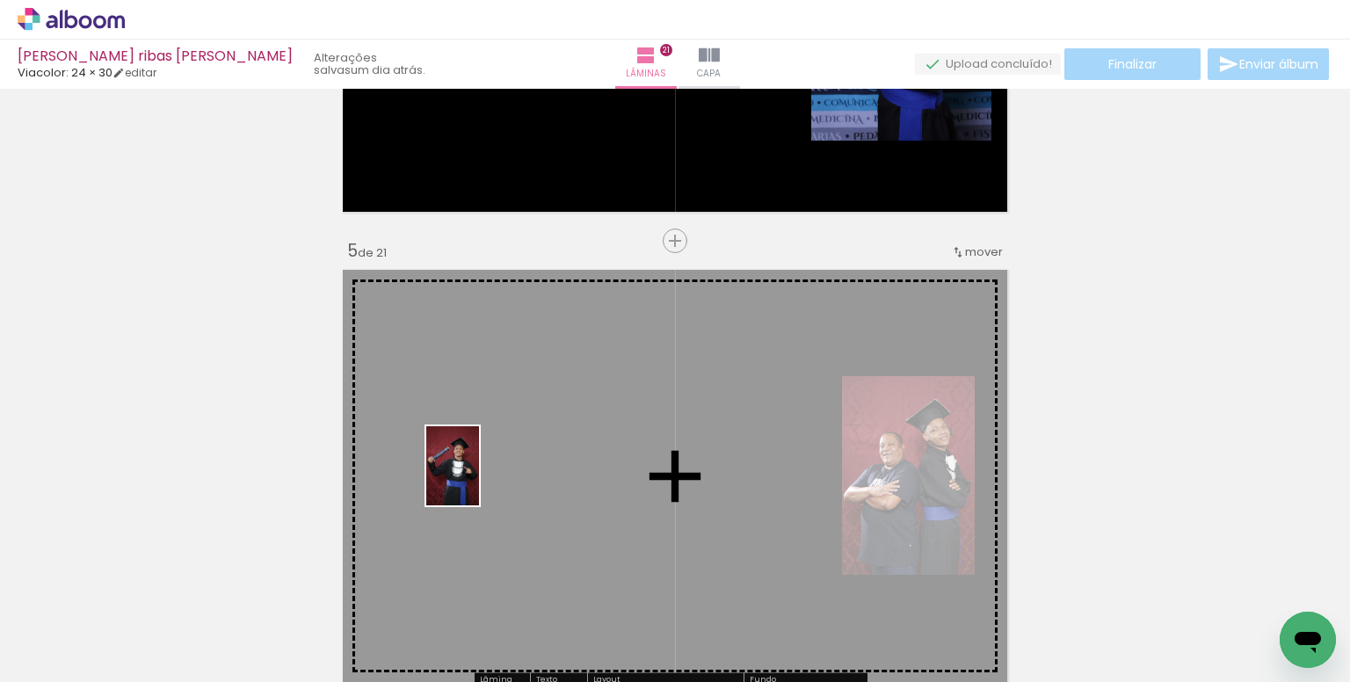
drag, startPoint x: 373, startPoint y: 625, endPoint x: 479, endPoint y: 479, distance: 180.0
click at [479, 479] on quentale-workspace at bounding box center [675, 341] width 1350 height 682
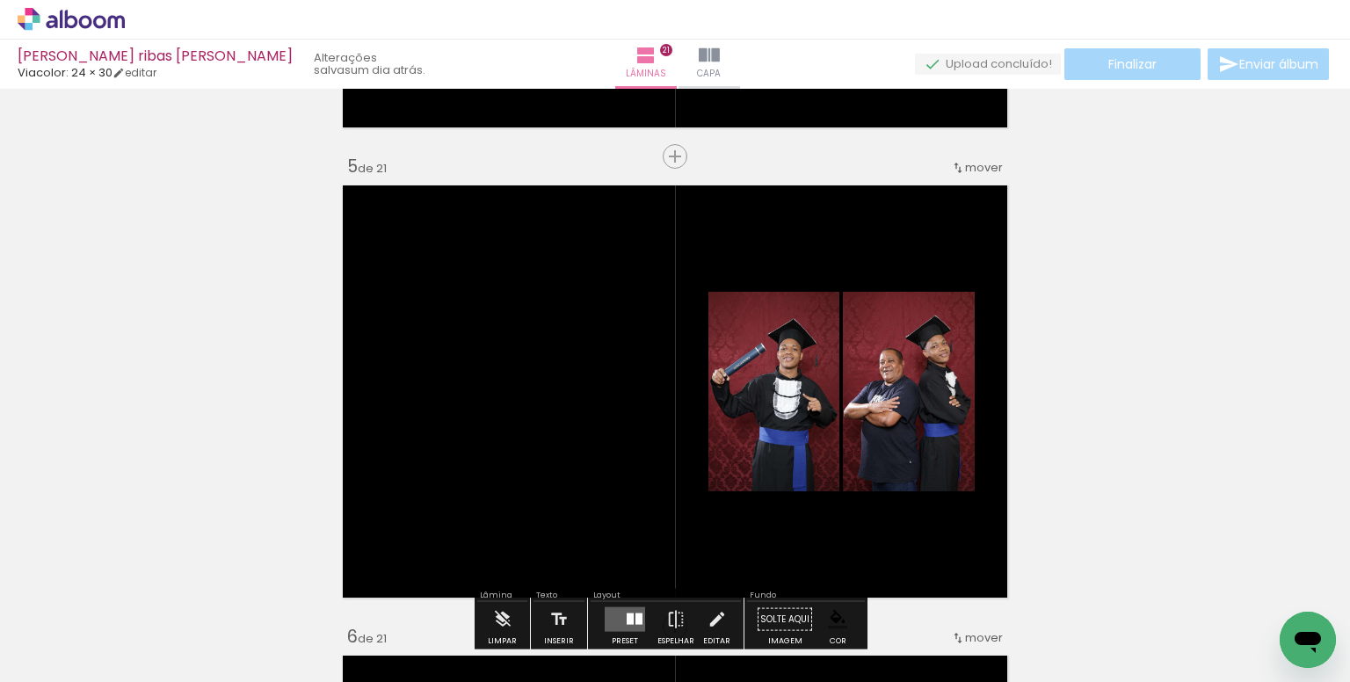
scroll to position [1845, 0]
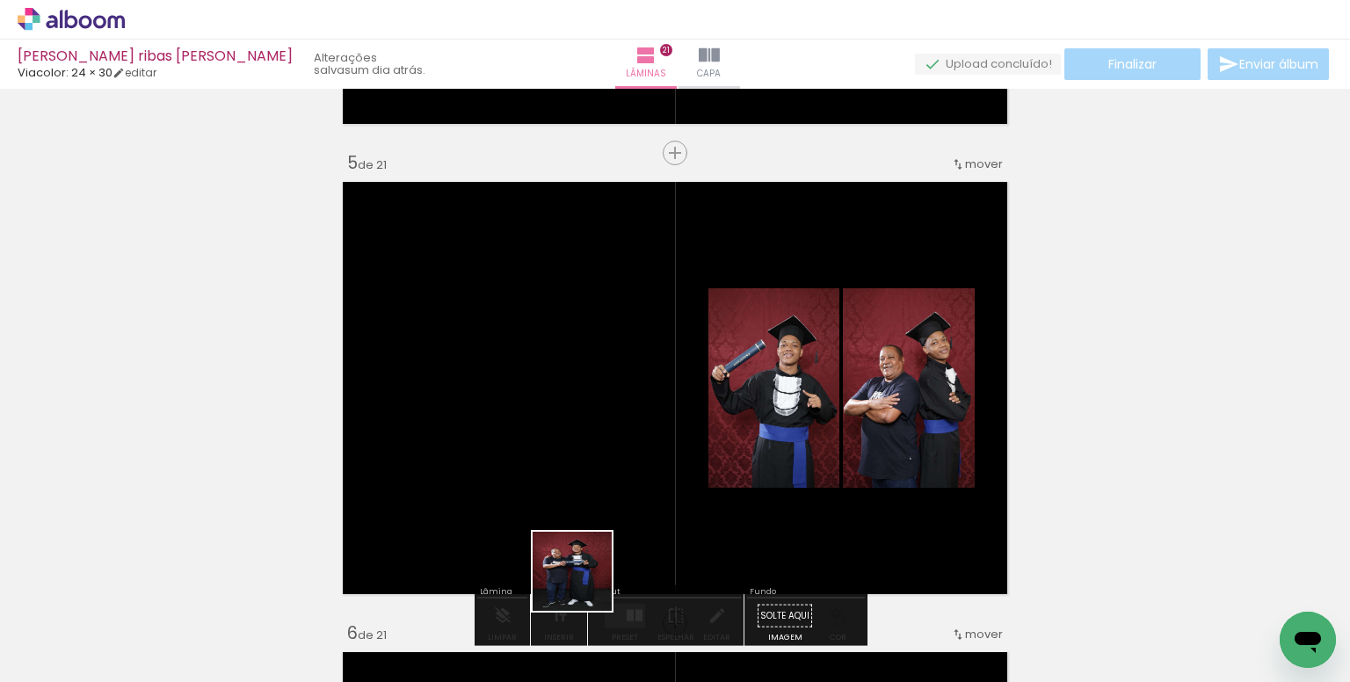
drag, startPoint x: 585, startPoint y: 602, endPoint x: 560, endPoint y: 426, distance: 177.6
click at [560, 426] on quentale-workspace at bounding box center [675, 341] width 1350 height 682
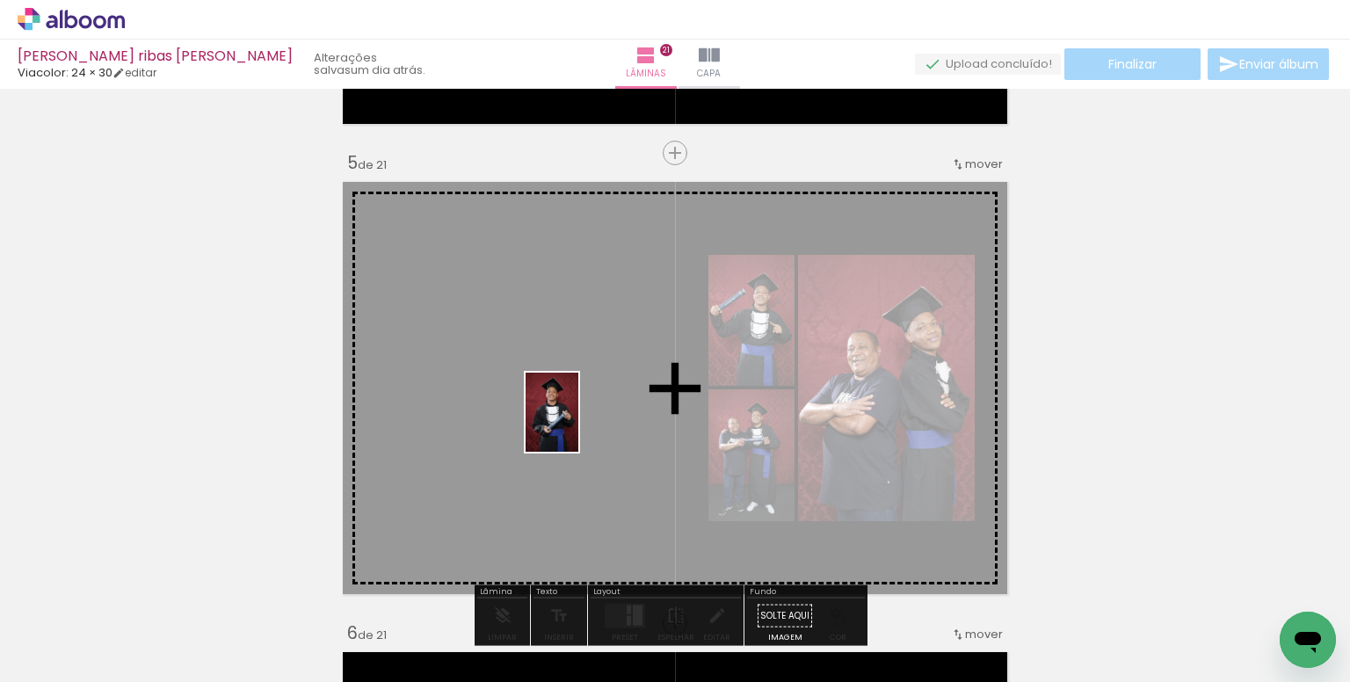
drag, startPoint x: 769, startPoint y: 605, endPoint x: 578, endPoint y: 425, distance: 262.3
click at [578, 425] on quentale-workspace at bounding box center [675, 341] width 1350 height 682
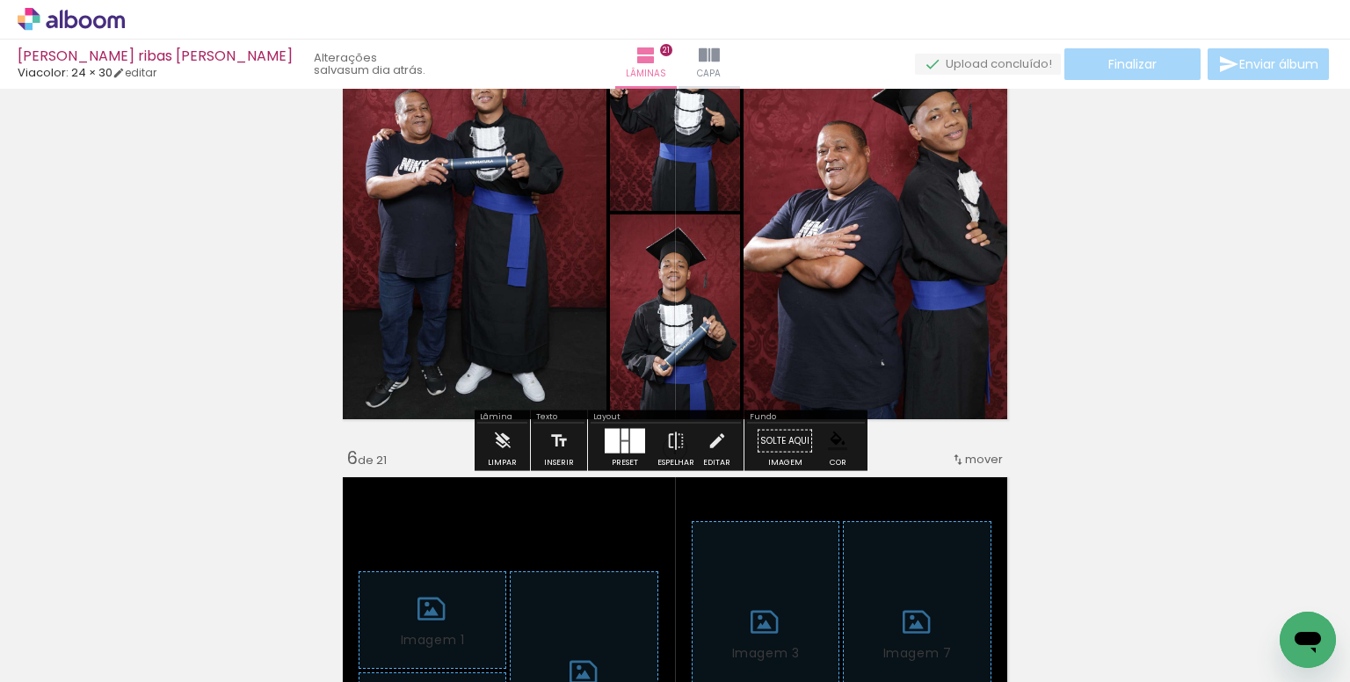
scroll to position [2021, 0]
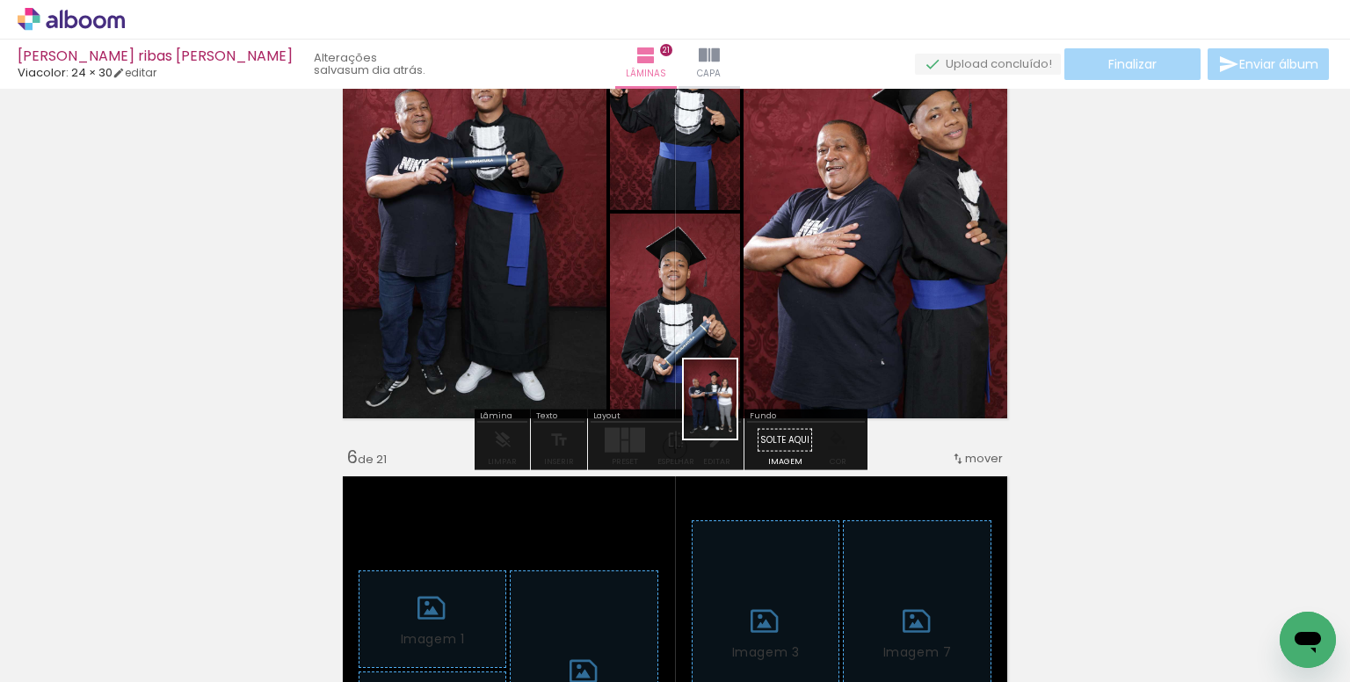
drag, startPoint x: 773, startPoint y: 485, endPoint x: 727, endPoint y: 385, distance: 110.1
click at [725, 331] on quentale-workspace at bounding box center [675, 341] width 1350 height 682
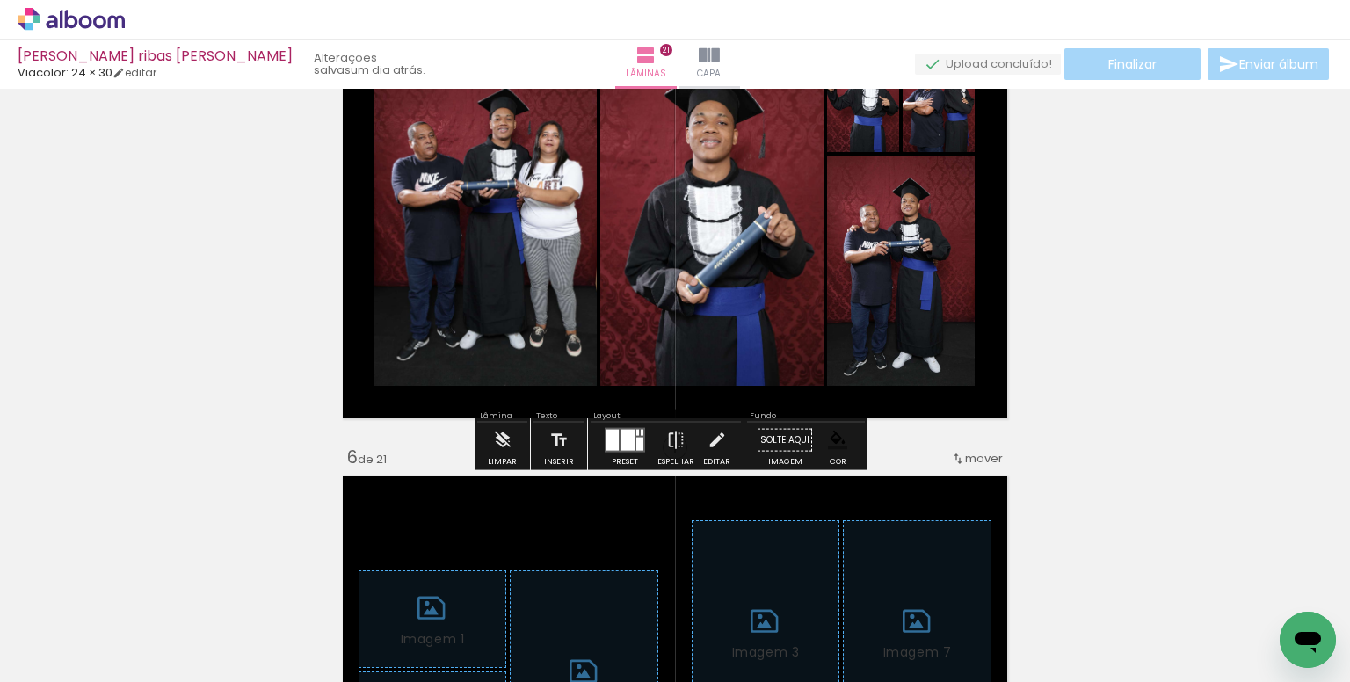
click at [615, 429] on quentale-layouter at bounding box center [624, 440] width 40 height 25
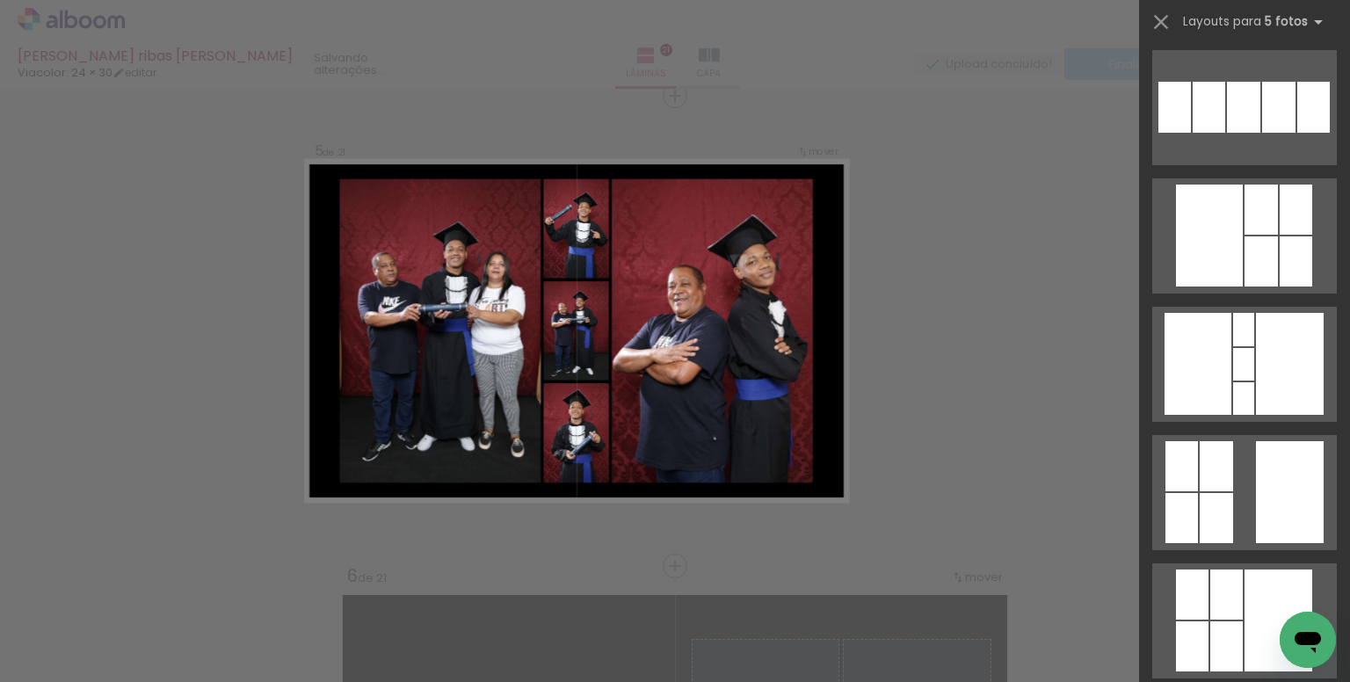
scroll to position [1230, 0]
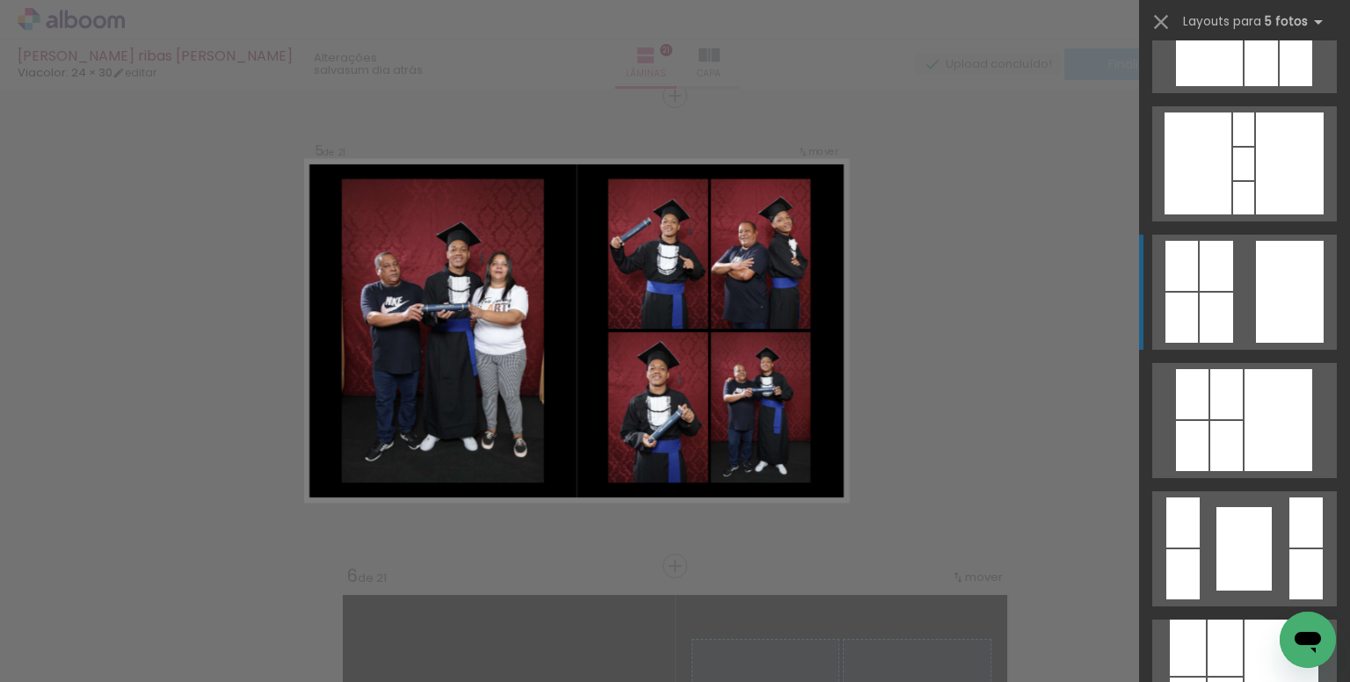
drag, startPoint x: 1269, startPoint y: 305, endPoint x: 1177, endPoint y: 306, distance: 91.4
click at [1268, 305] on div at bounding box center [1289, 292] width 68 height 102
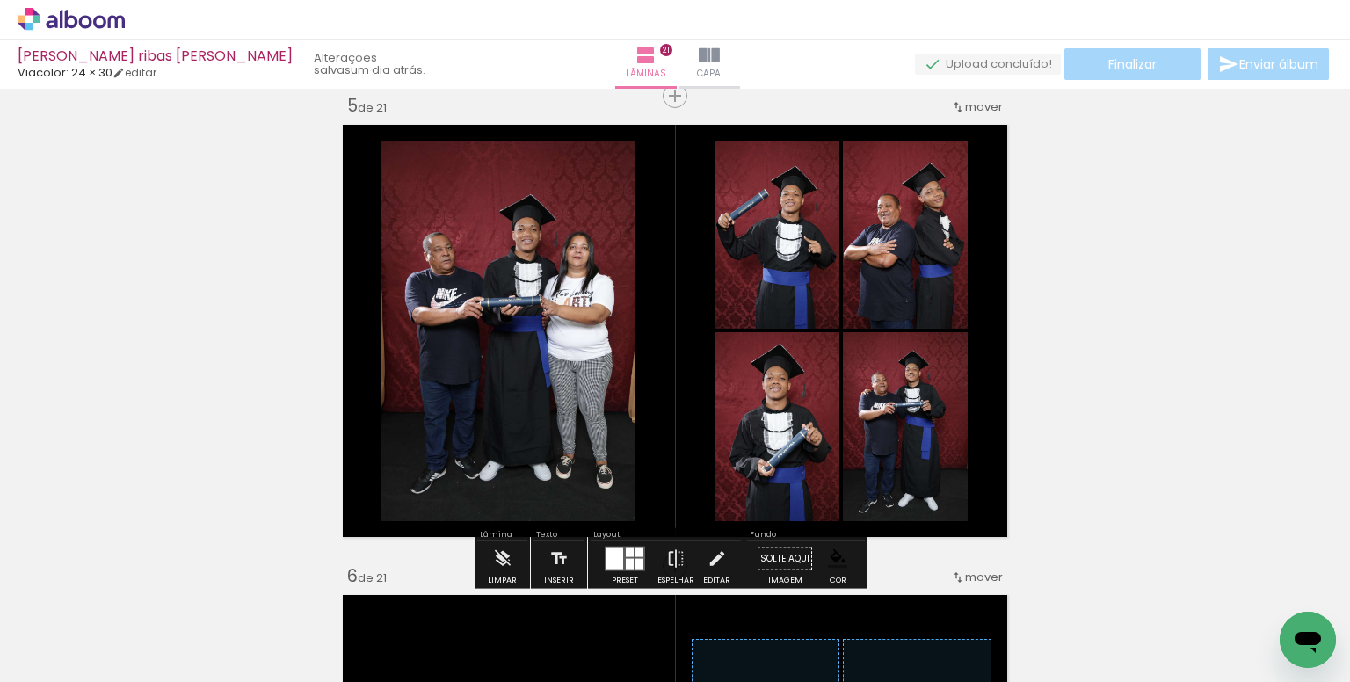
click at [548, 234] on paper-item at bounding box center [561, 237] width 32 height 12
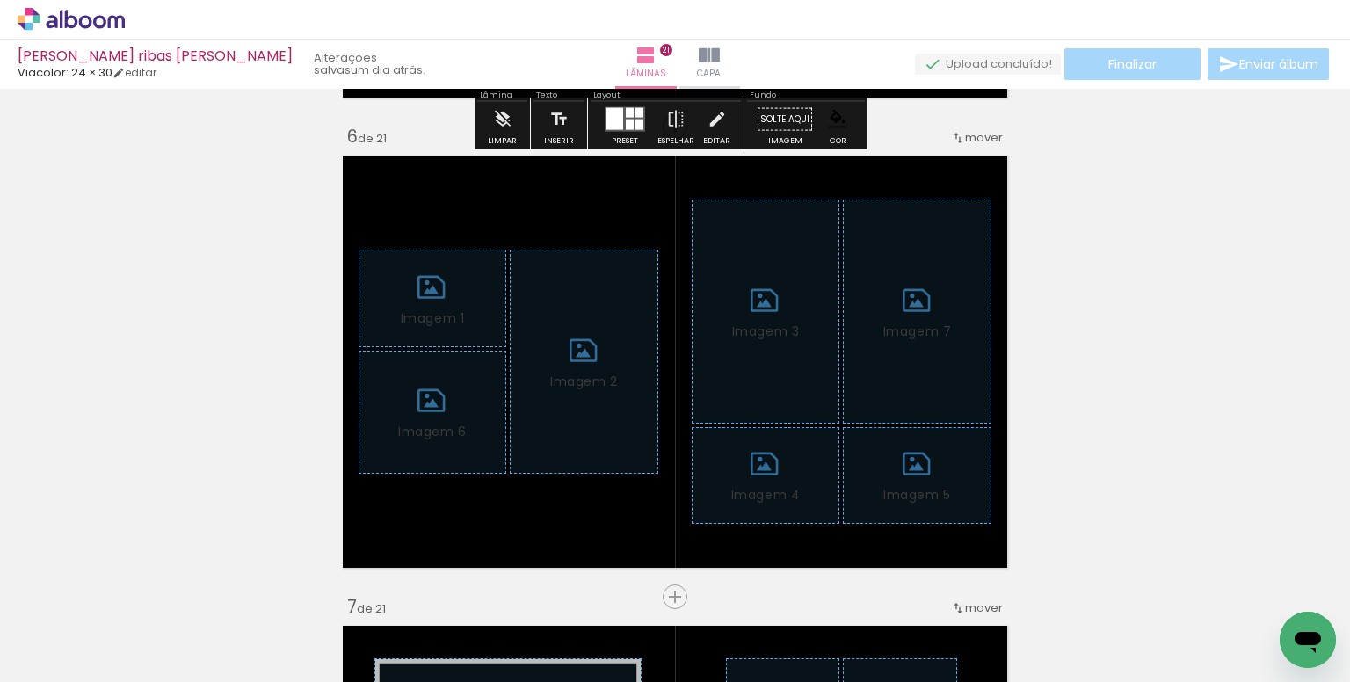
scroll to position [2468, 0]
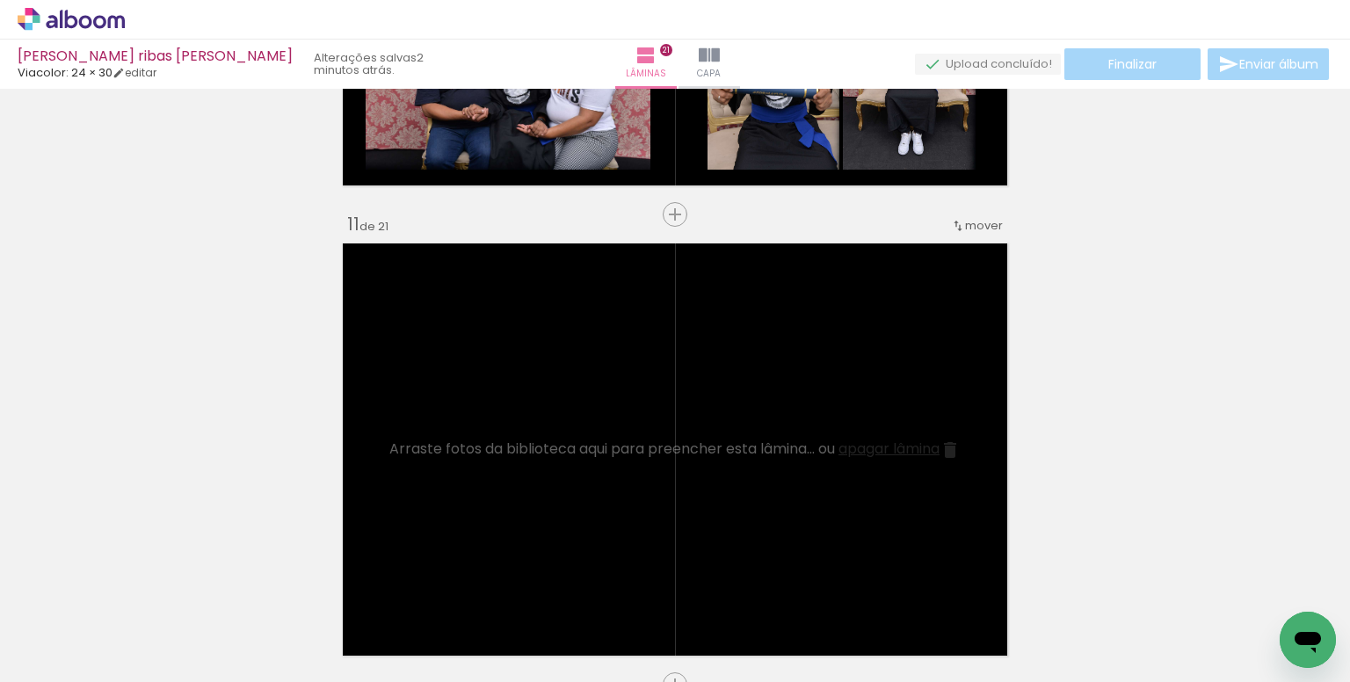
scroll to position [0, 1023]
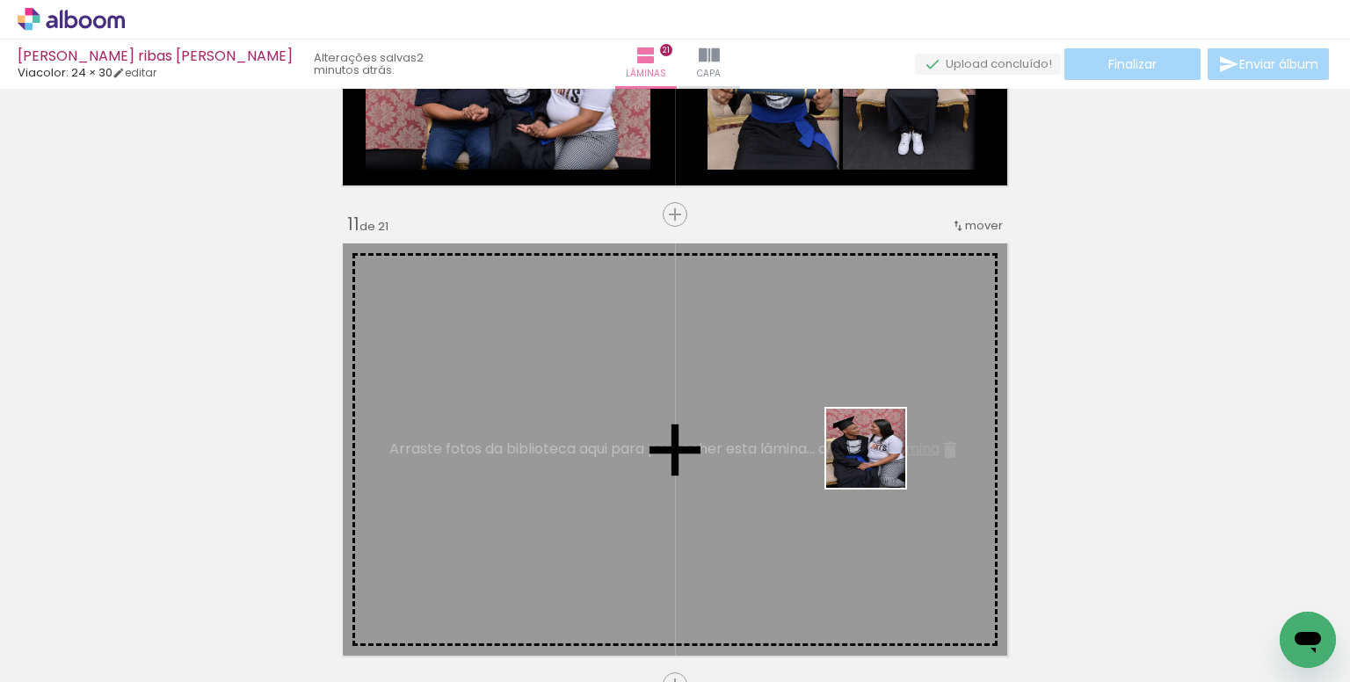
drag, startPoint x: 894, startPoint y: 507, endPoint x: 879, endPoint y: 459, distance: 50.8
click at [879, 459] on quentale-workspace at bounding box center [675, 341] width 1350 height 682
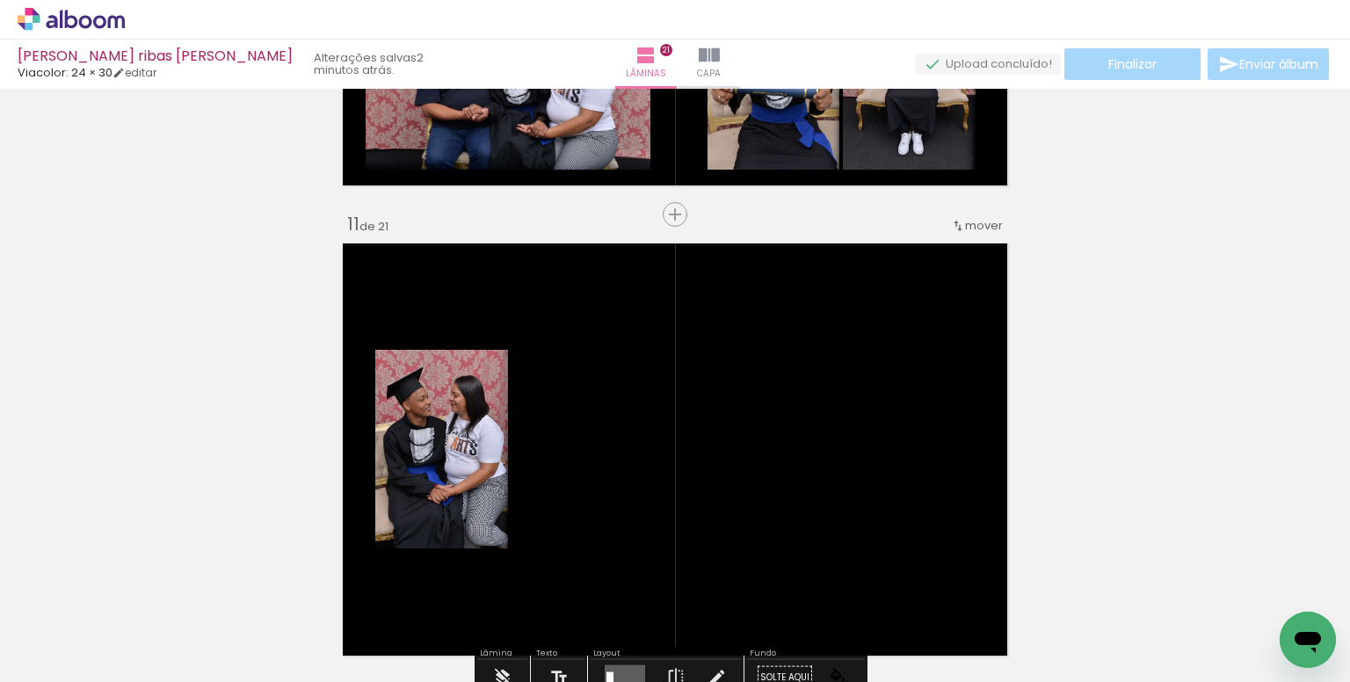
scroll to position [0, 1490]
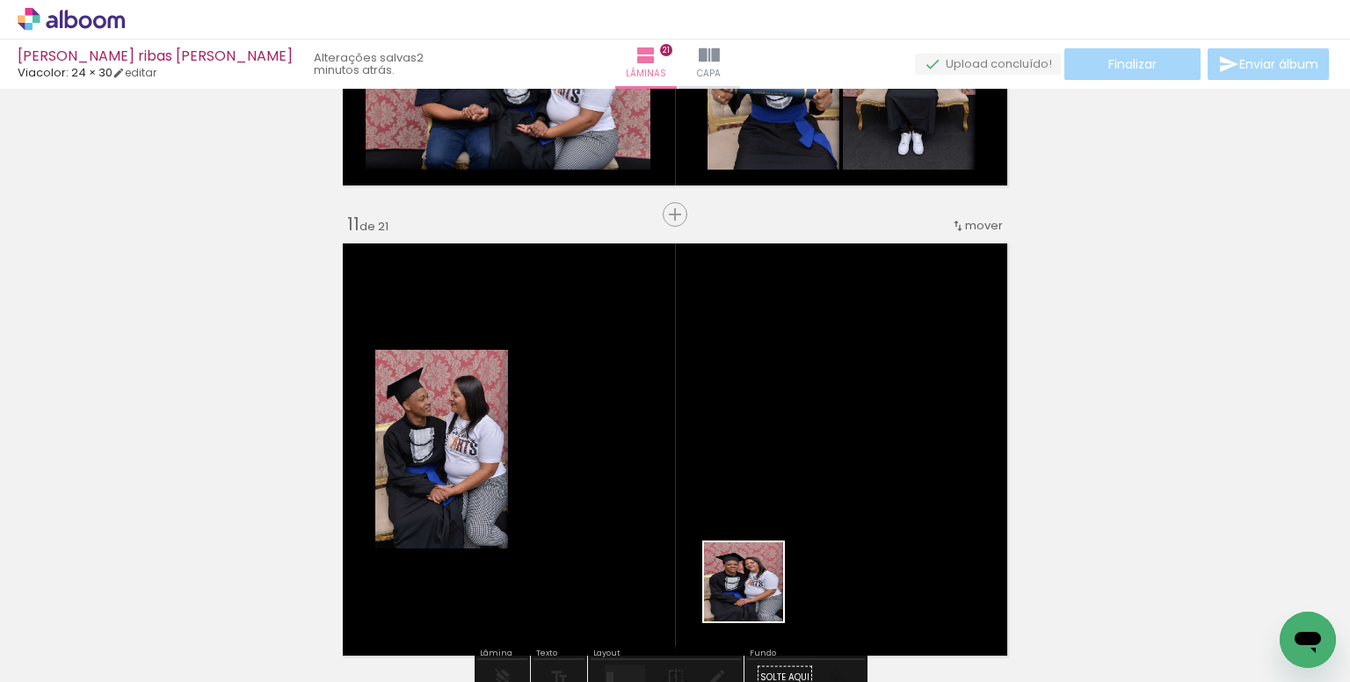
drag, startPoint x: 756, startPoint y: 595, endPoint x: 745, endPoint y: 445, distance: 149.8
click at [745, 445] on quentale-workspace at bounding box center [675, 341] width 1350 height 682
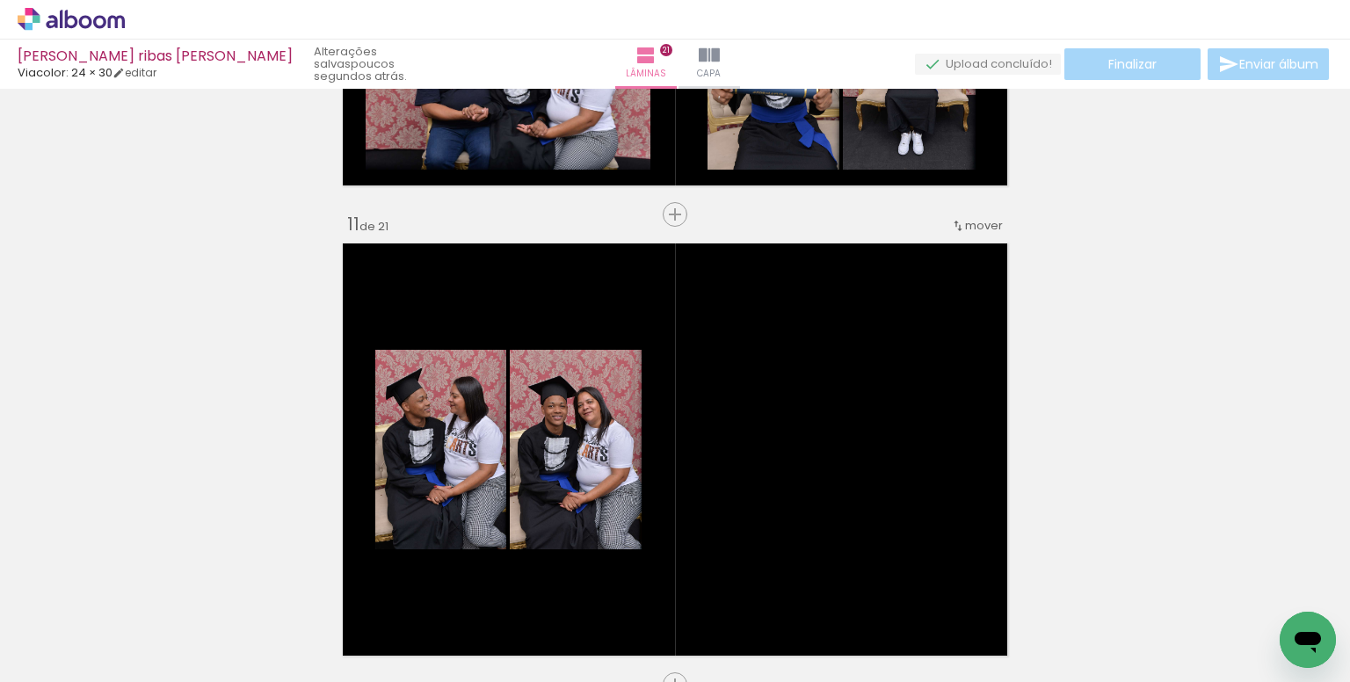
click at [74, 244] on div "Inserir lâmina 1 de 21 Inserir lâmina 2 de 21 Inserir lâmina 3 de 21 Inserir lâ…" at bounding box center [675, 662] width 1350 height 10342
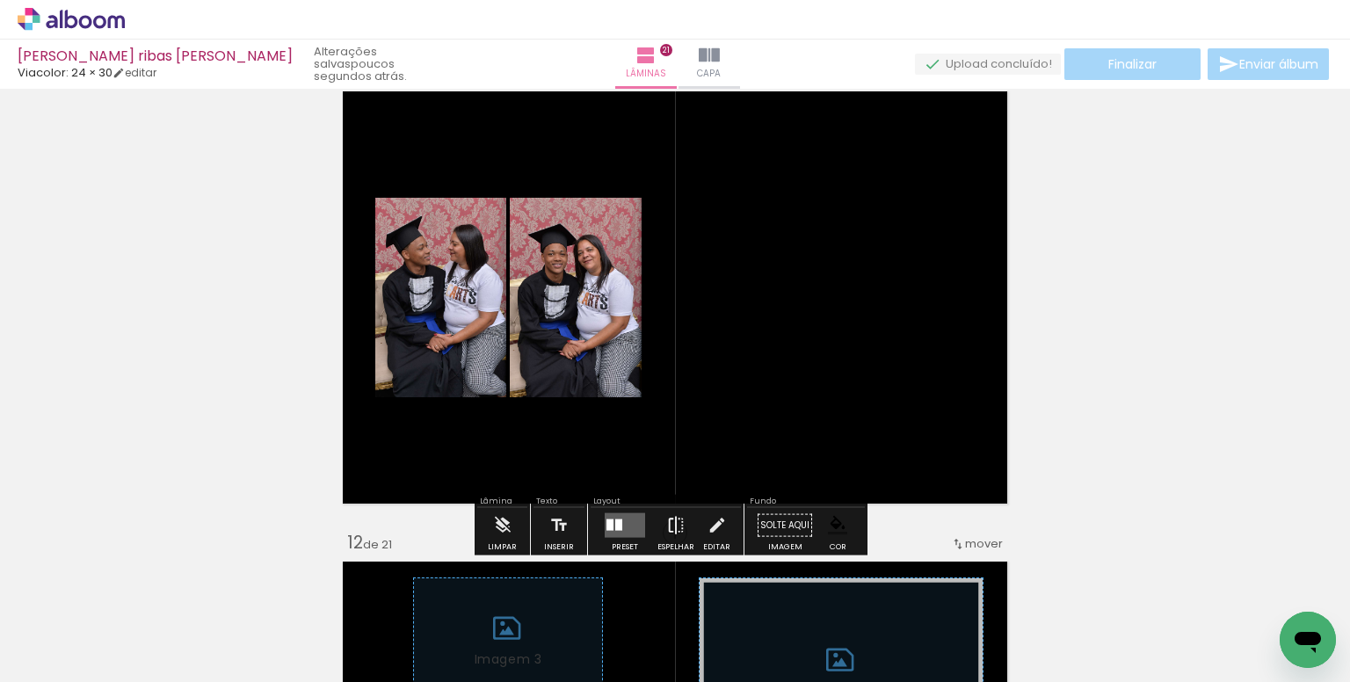
scroll to position [4780, 0]
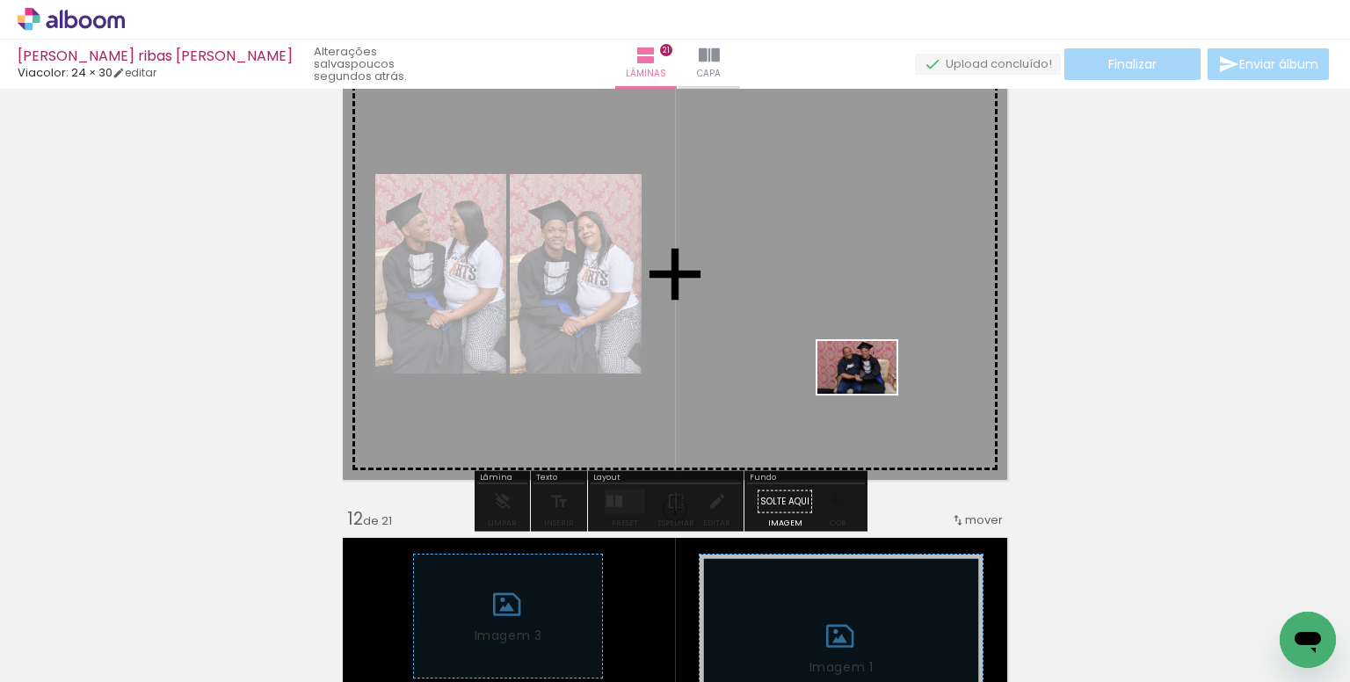
drag, startPoint x: 875, startPoint y: 608, endPoint x: 870, endPoint y: 394, distance: 214.4
click at [870, 394] on quentale-workspace at bounding box center [675, 341] width 1350 height 682
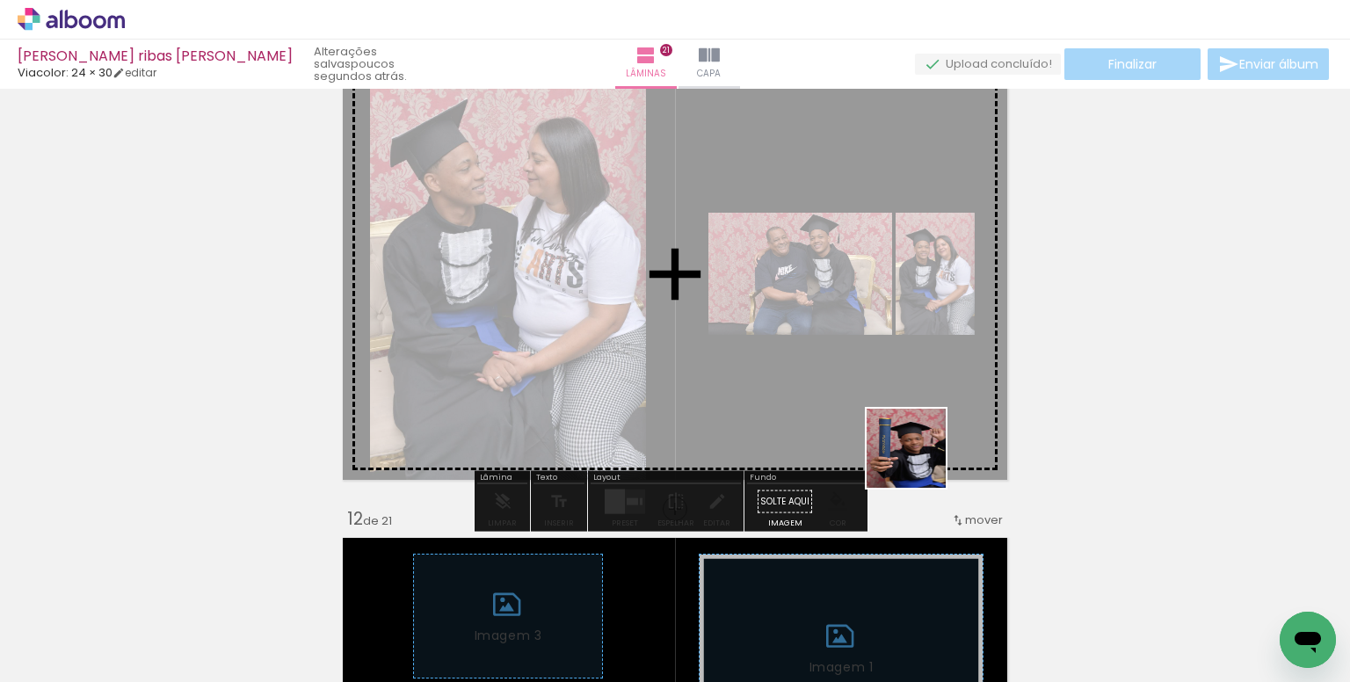
drag, startPoint x: 940, startPoint y: 513, endPoint x: 958, endPoint y: 504, distance: 19.6
click at [879, 383] on quentale-workspace at bounding box center [675, 341] width 1350 height 682
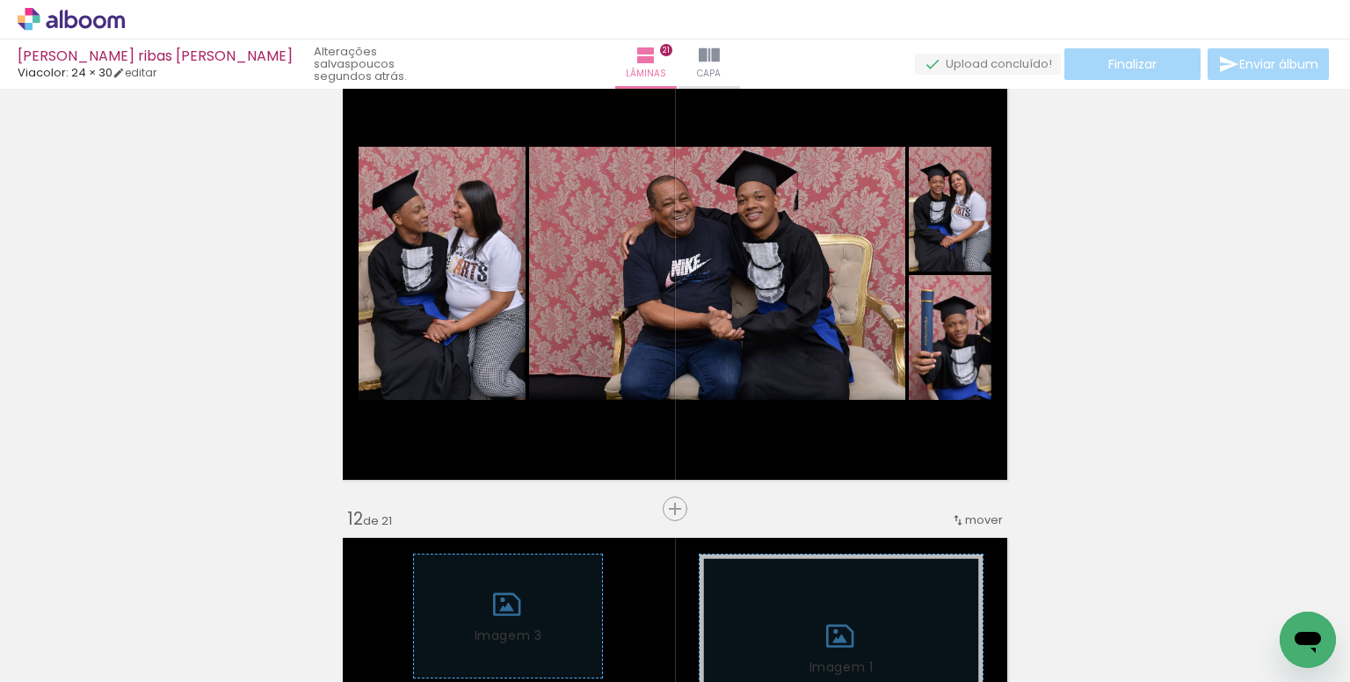
scroll to position [0, 2442]
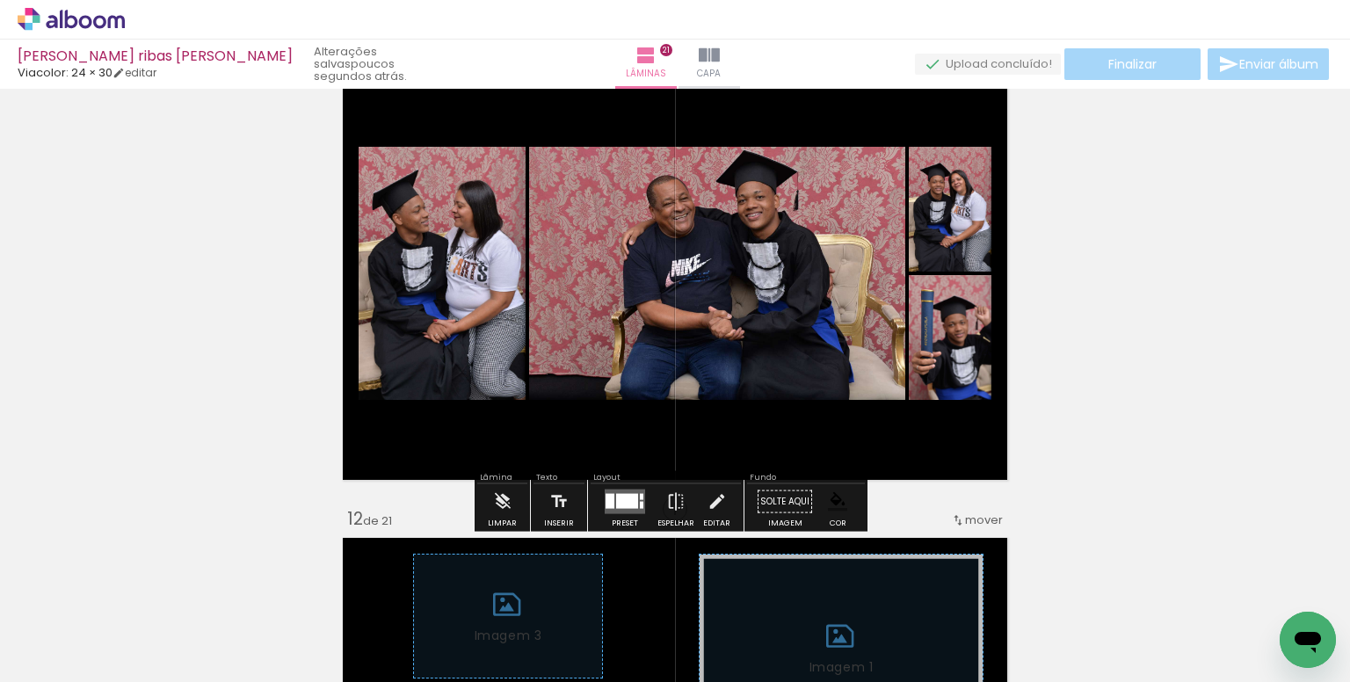
click at [620, 506] on div at bounding box center [627, 501] width 22 height 15
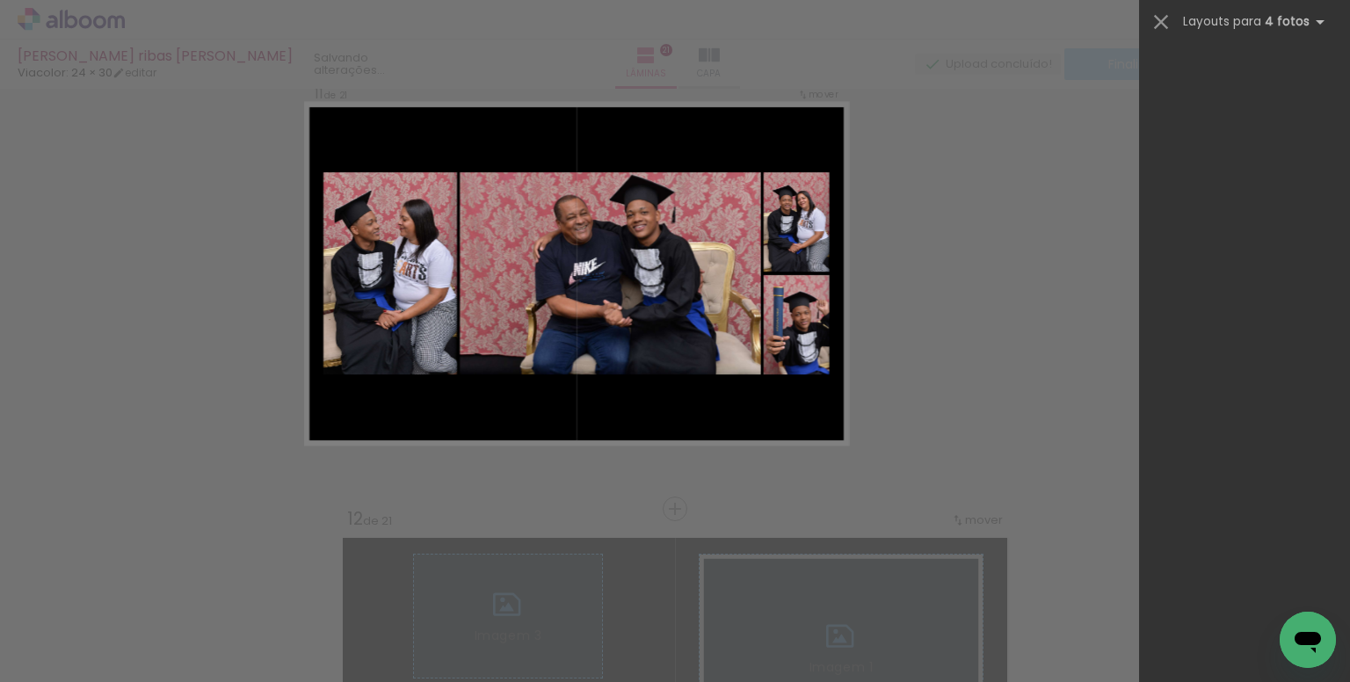
scroll to position [0, 0]
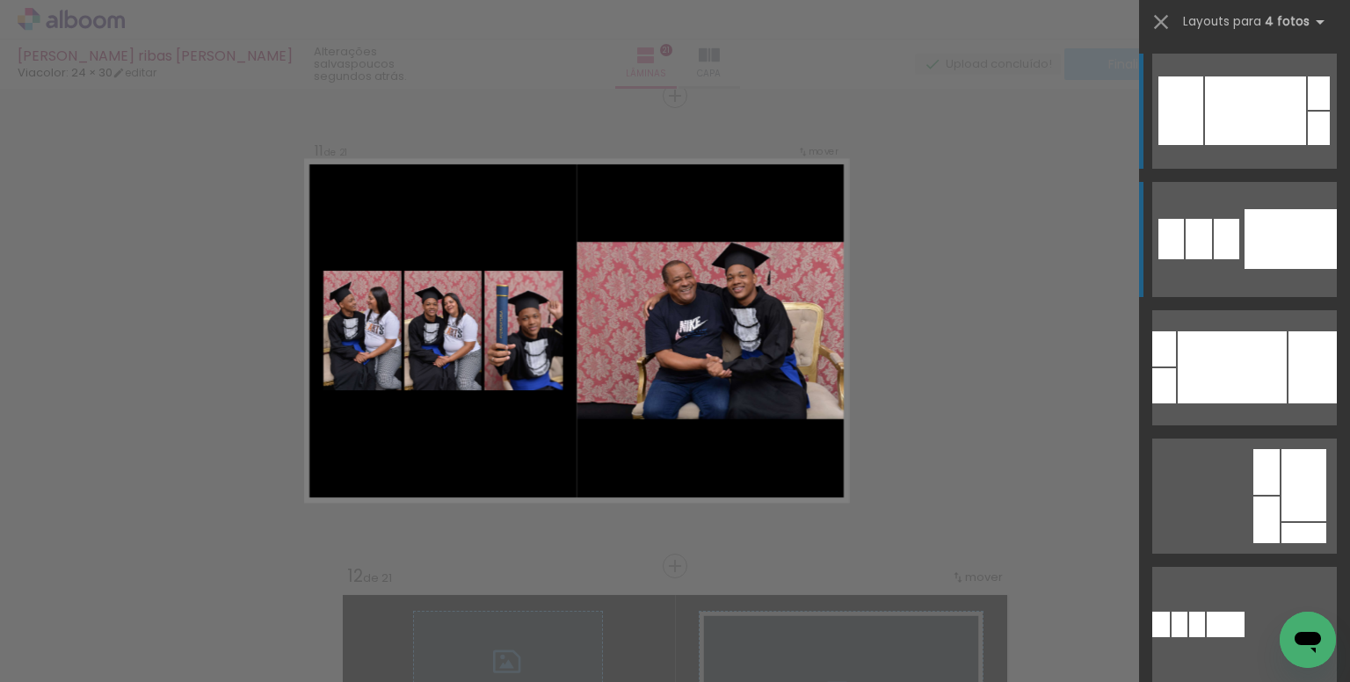
click at [1253, 254] on div at bounding box center [1290, 239] width 92 height 60
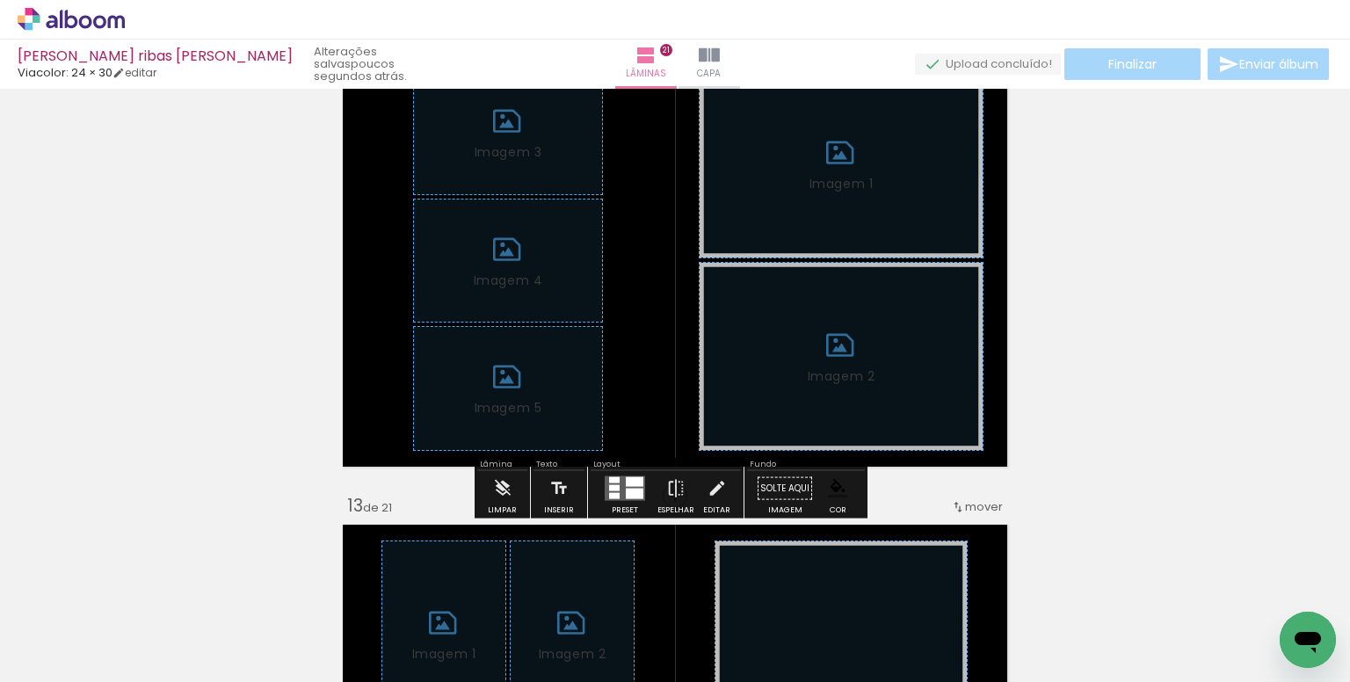
scroll to position [5337, 0]
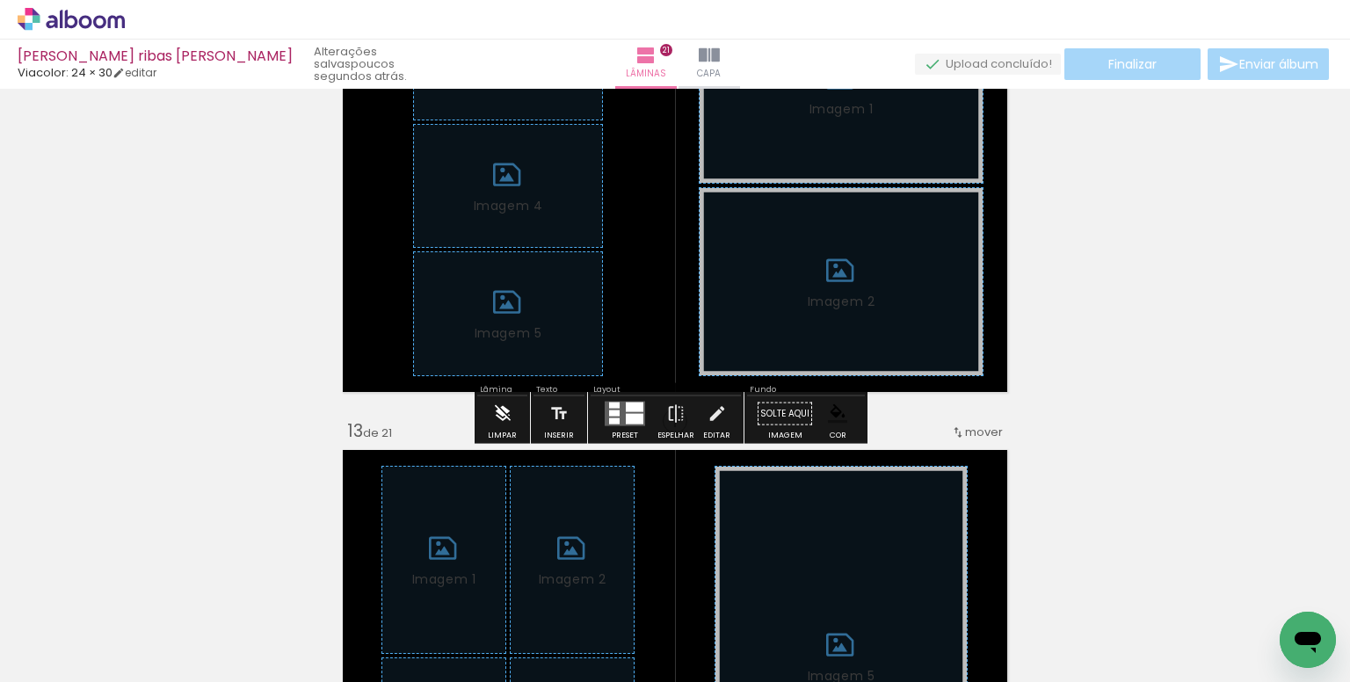
click at [503, 419] on iron-icon at bounding box center [502, 413] width 19 height 35
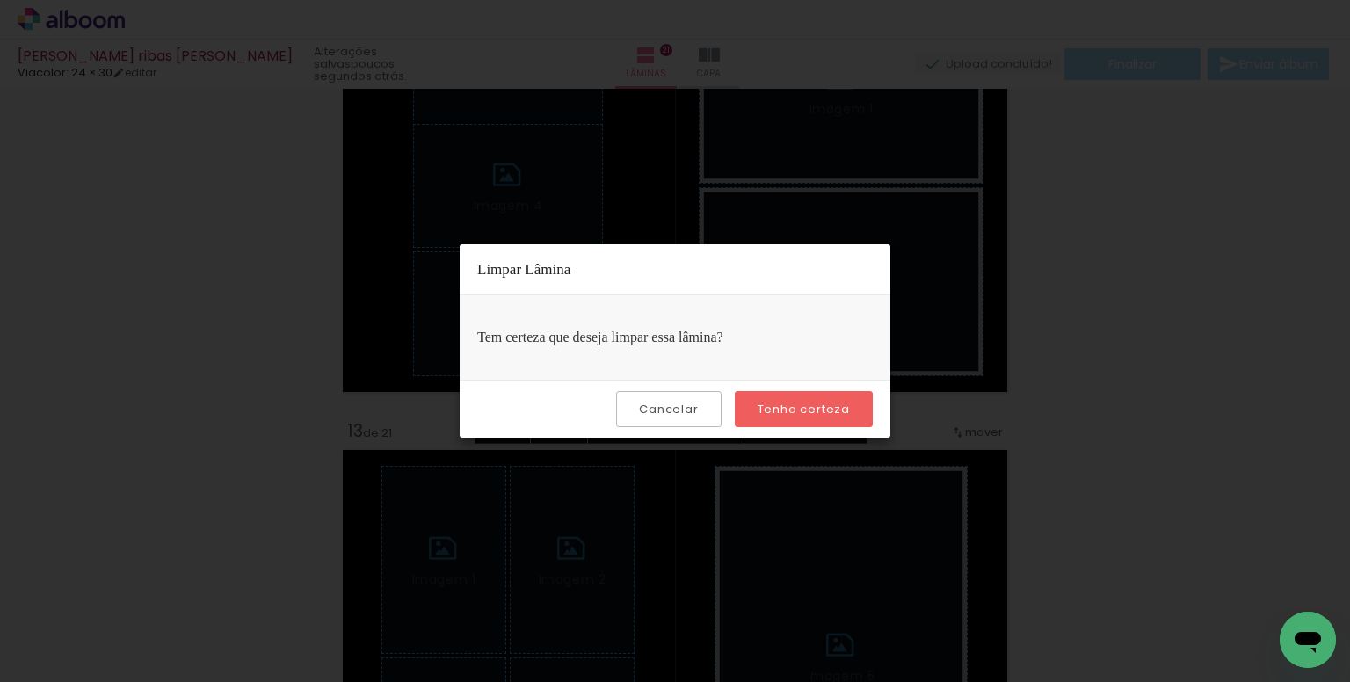
click at [0, 0] on slot "Tenho certeza" at bounding box center [0, 0] width 0 height 0
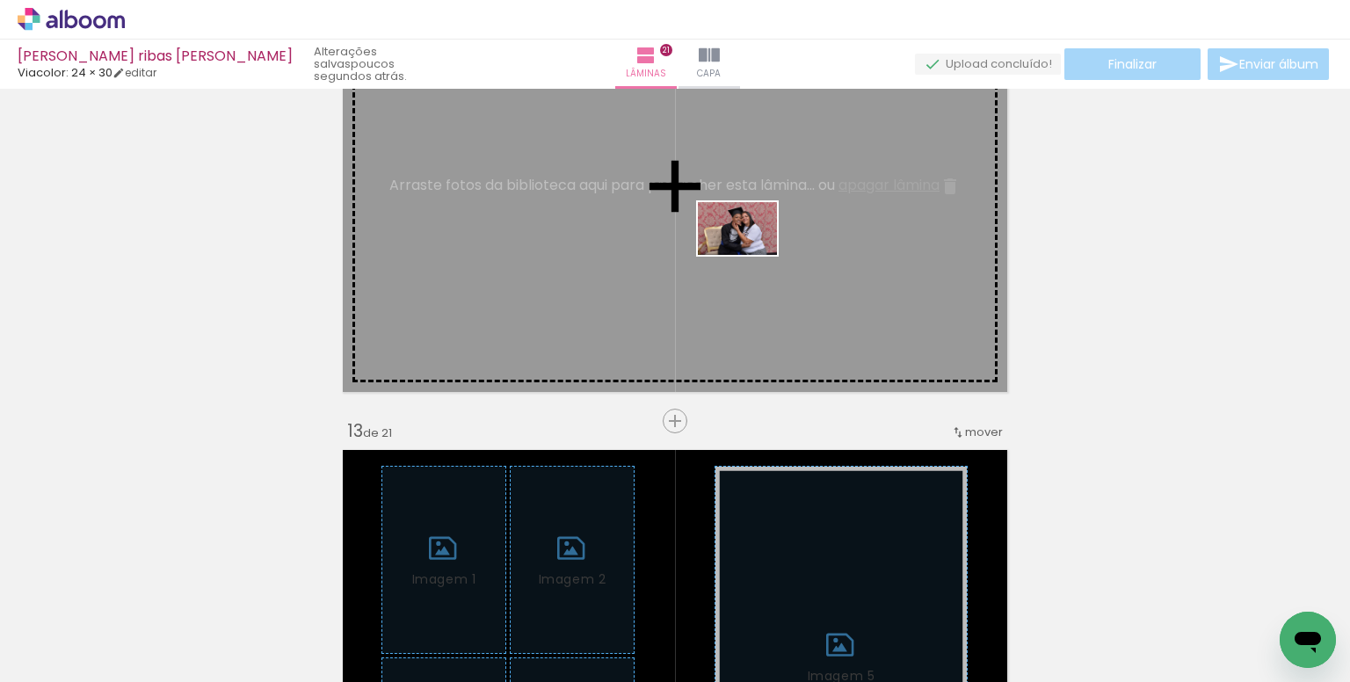
drag, startPoint x: 886, startPoint y: 621, endPoint x: 750, endPoint y: 254, distance: 391.4
click at [750, 254] on quentale-workspace at bounding box center [675, 341] width 1350 height 682
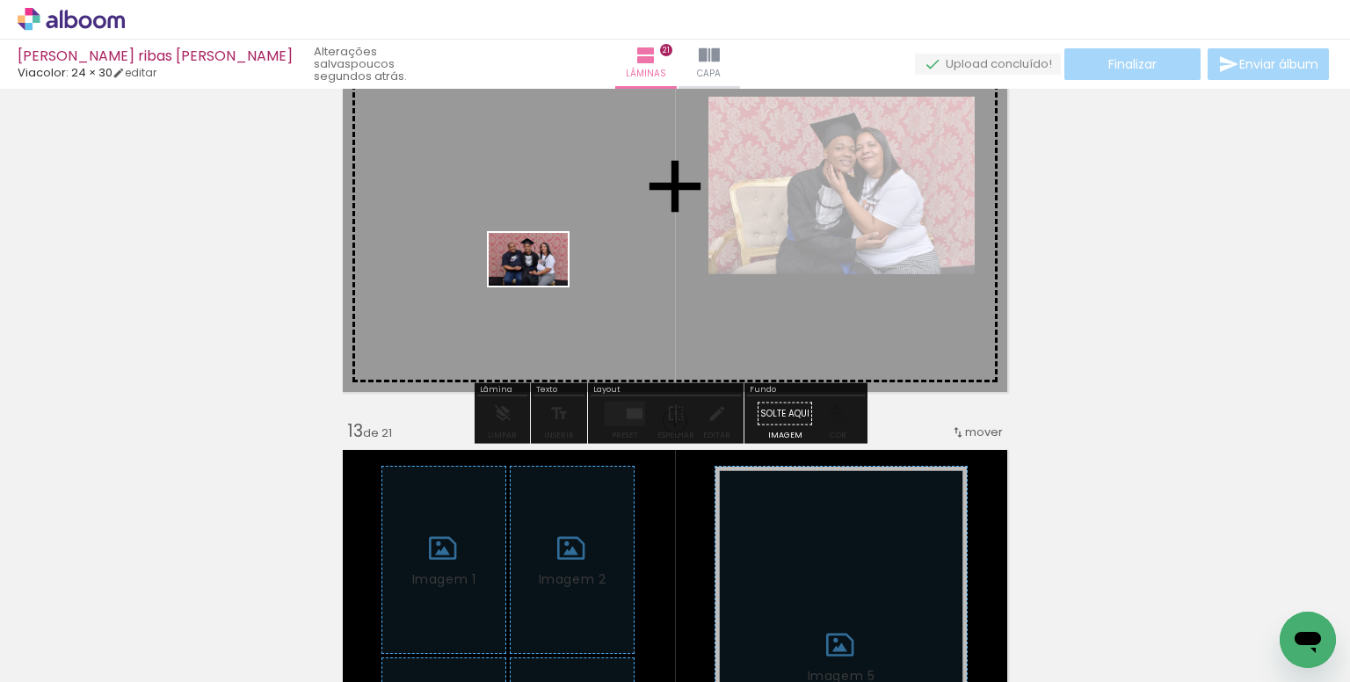
drag, startPoint x: 498, startPoint y: 623, endPoint x: 541, endPoint y: 286, distance: 340.1
click at [541, 286] on quentale-workspace at bounding box center [675, 341] width 1350 height 682
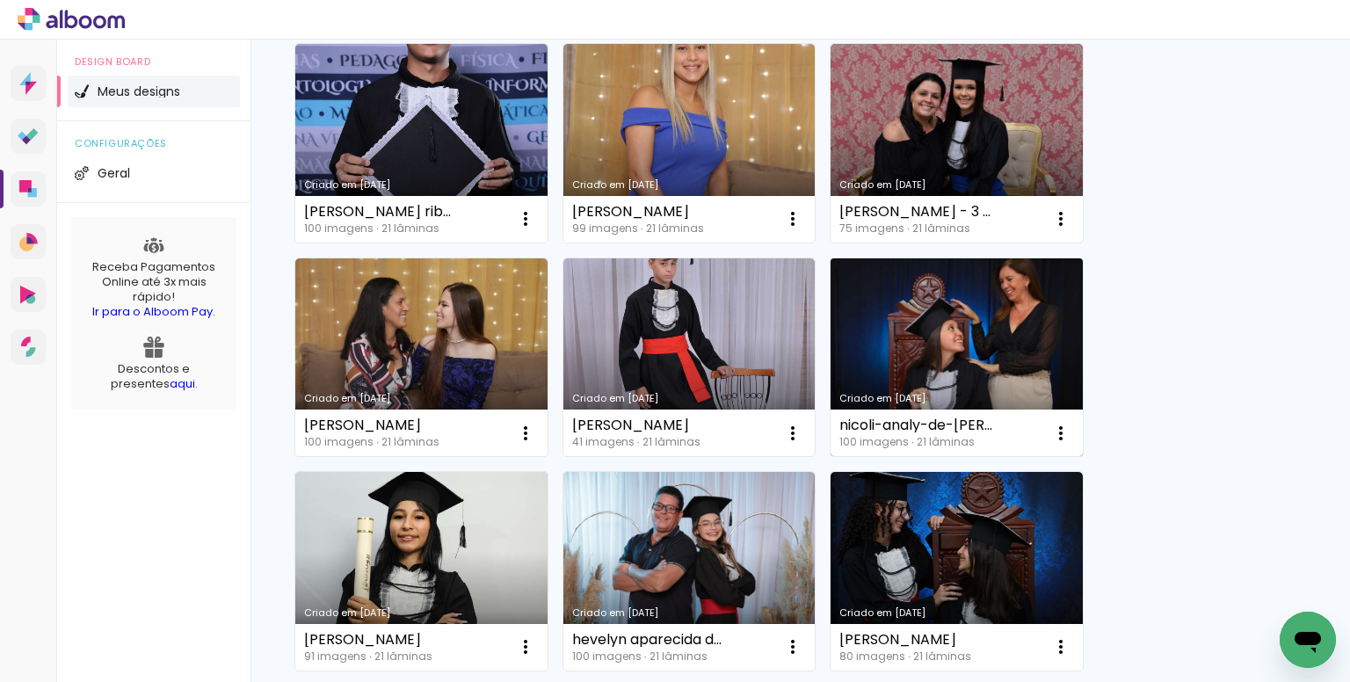
scroll to position [176, 0]
